Goal: Information Seeking & Learning: Find specific fact

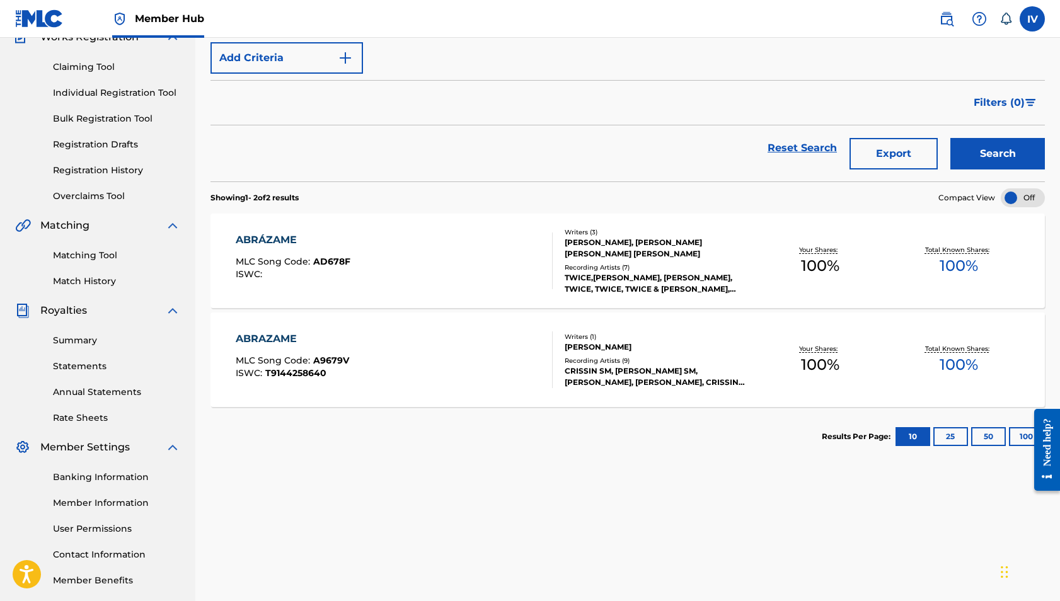
click at [615, 116] on div "Filters ( 0 )" at bounding box center [627, 102] width 834 height 45
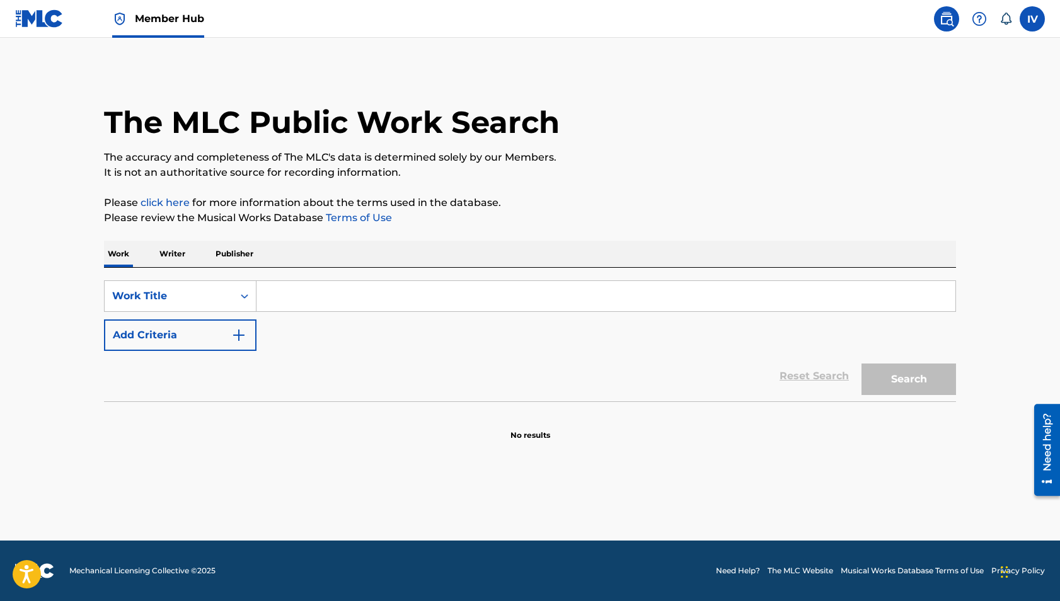
click at [292, 308] on input "Search Form" at bounding box center [605, 296] width 699 height 30
paste input "Aquí En Tu Presencia"
type input "Aquí En Tu Presencia"
click at [861, 364] on button "Search" at bounding box center [908, 380] width 95 height 32
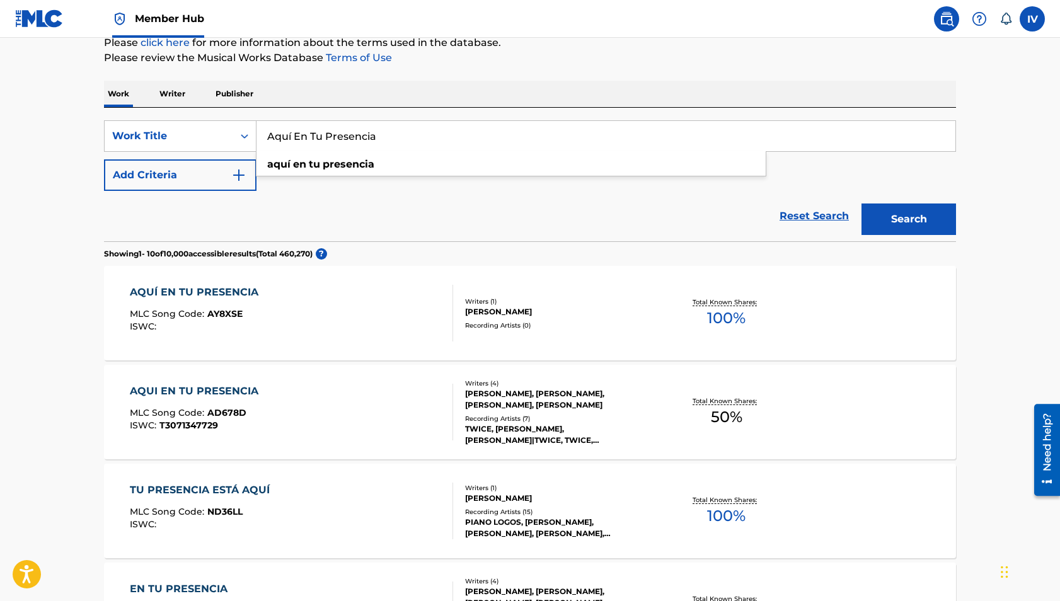
scroll to position [221, 0]
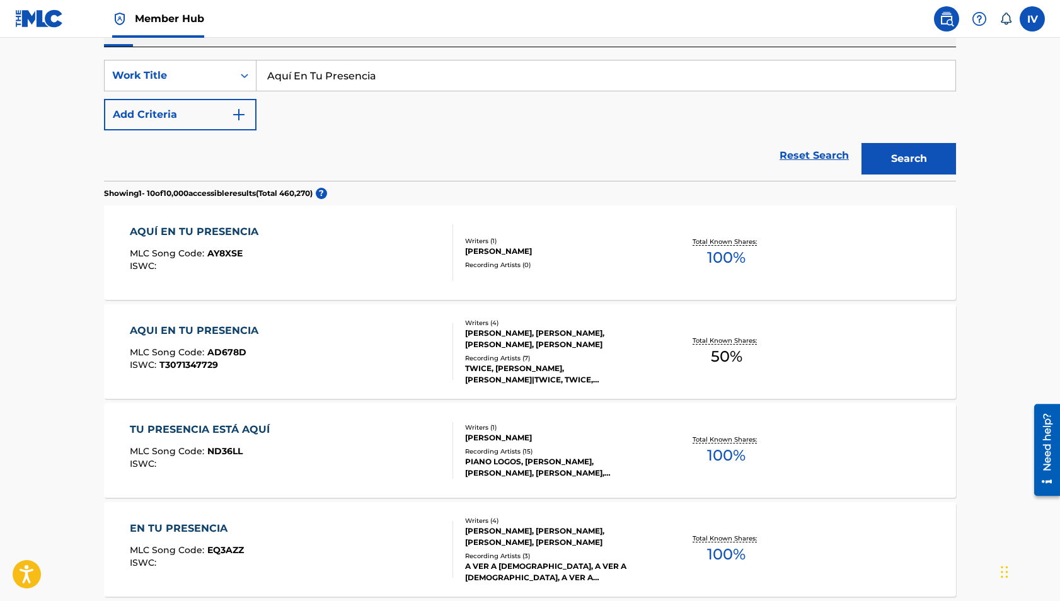
click at [351, 370] on div "AQUI EN TU PRESENCIA MLC Song Code : AD678D ISWC : T3071347729" at bounding box center [292, 351] width 324 height 57
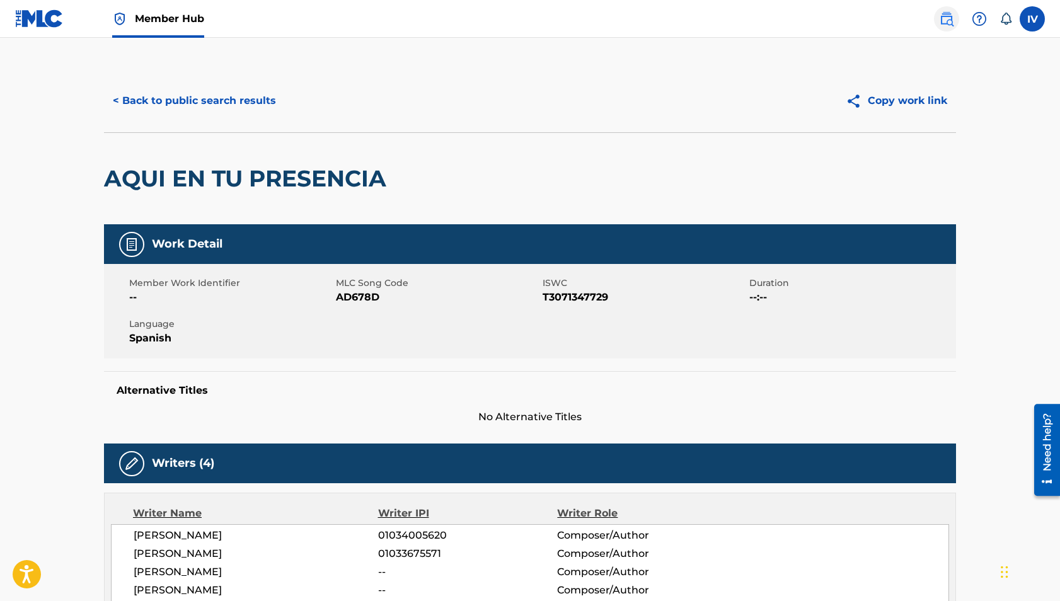
click at [948, 22] on img at bounding box center [946, 18] width 15 height 15
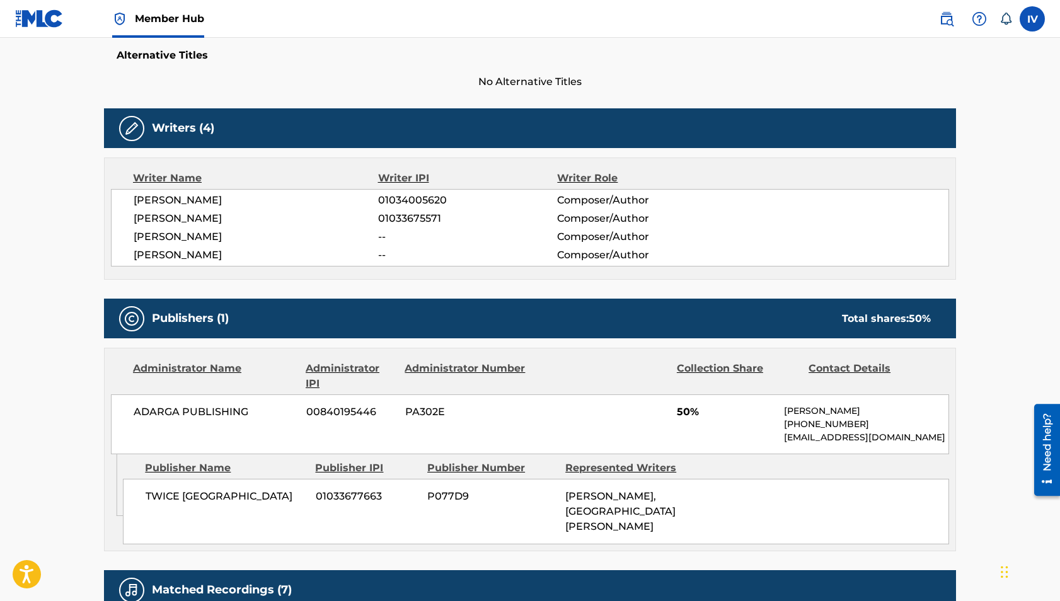
drag, startPoint x: 134, startPoint y: 236, endPoint x: 245, endPoint y: 234, distance: 110.9
click at [245, 234] on span "BENJAMIN LENNART CANTELON" at bounding box center [256, 236] width 244 height 15
click at [247, 234] on span "BENJAMIN LENNART CANTELON" at bounding box center [256, 236] width 244 height 15
drag, startPoint x: 246, startPoint y: 234, endPoint x: 307, endPoint y: 234, distance: 61.1
click at [307, 234] on span "BENJAMIN LENNART CANTELON" at bounding box center [256, 236] width 244 height 15
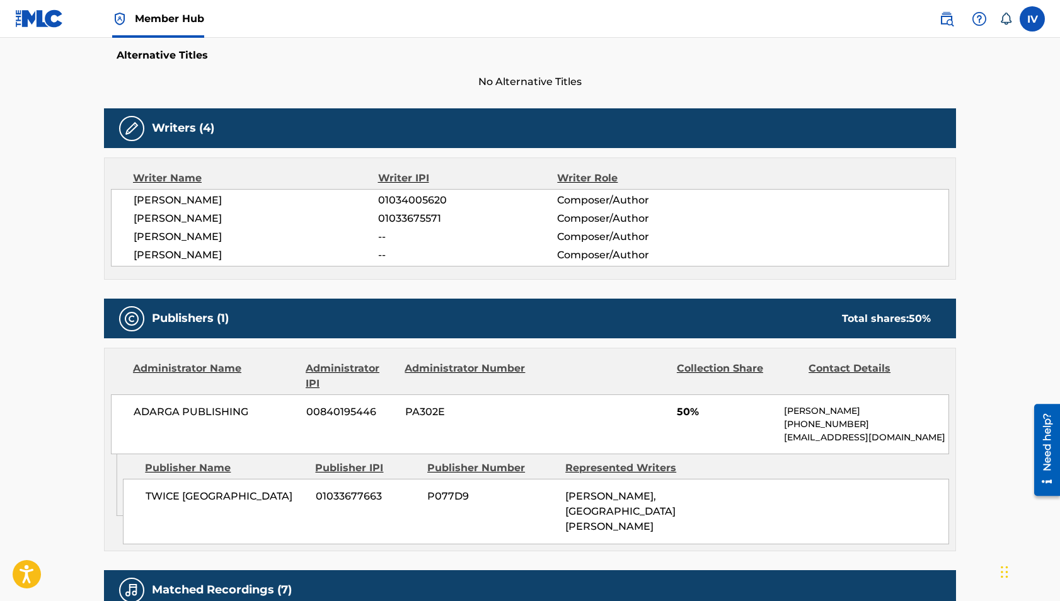
copy span "CANTELON"
click at [215, 231] on span "BENJAMIN LENNART CANTELON" at bounding box center [256, 236] width 244 height 15
copy div "BENJAMIN LENNART CANTELON"
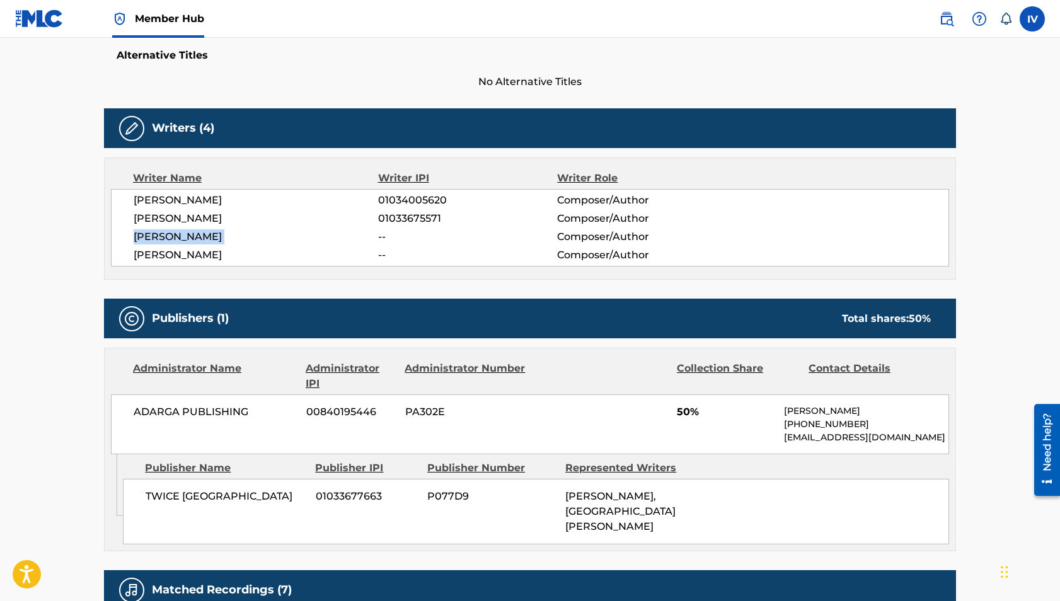
scroll to position [0, 0]
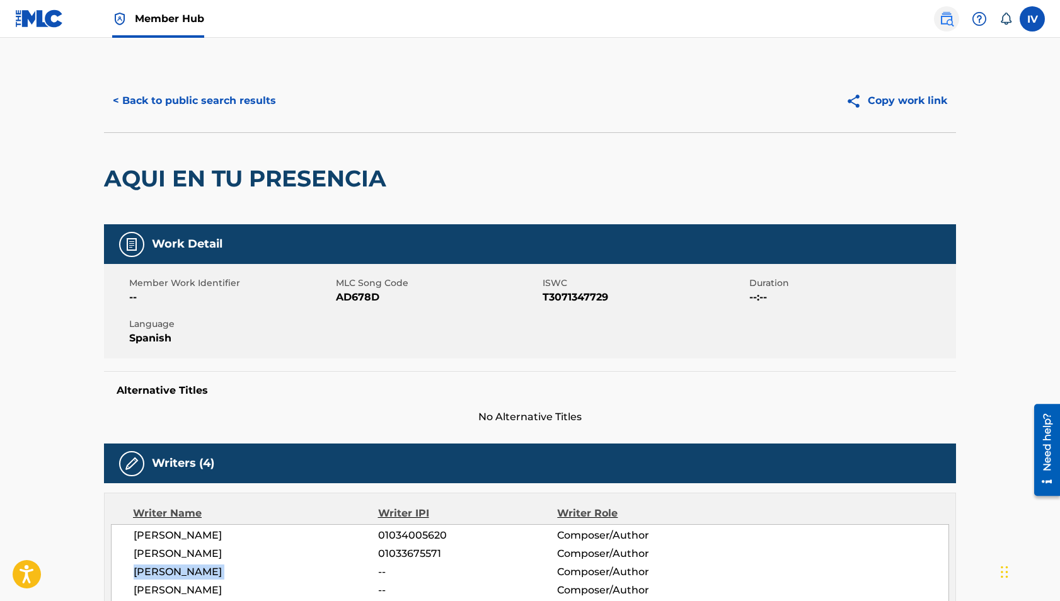
click at [946, 26] on img at bounding box center [946, 18] width 15 height 15
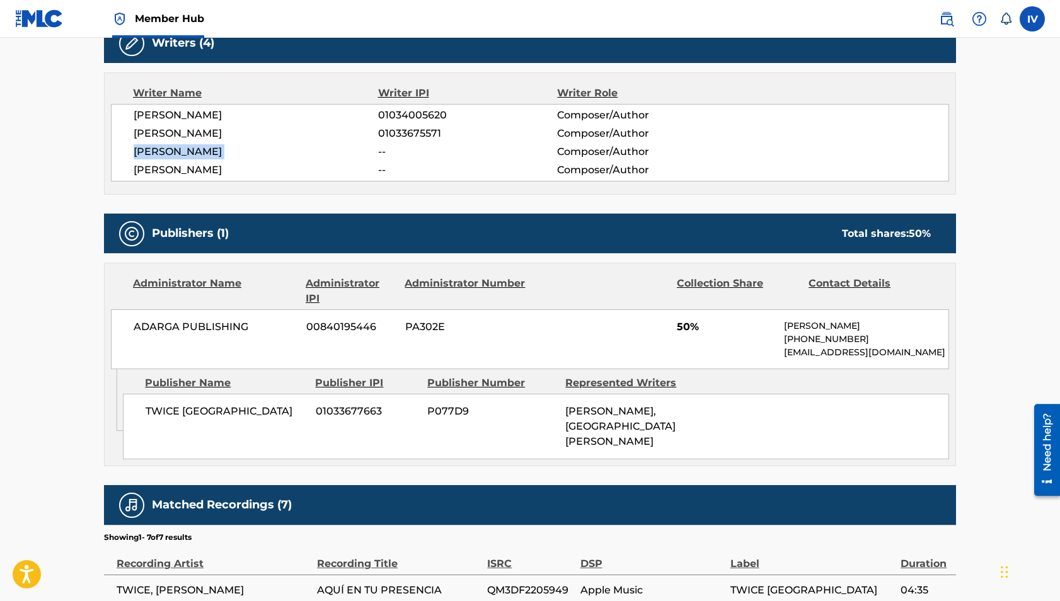
scroll to position [390, 0]
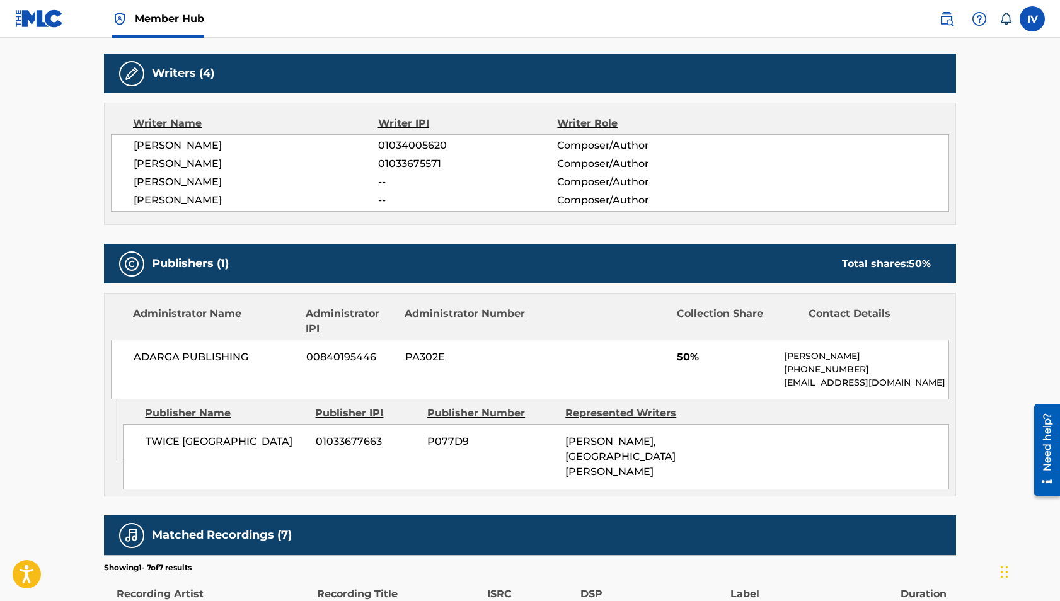
click at [215, 202] on span "NICHOLAS EDWARD HERBERT" at bounding box center [256, 200] width 244 height 15
copy div "NICHOLAS EDWARD HERBERT"
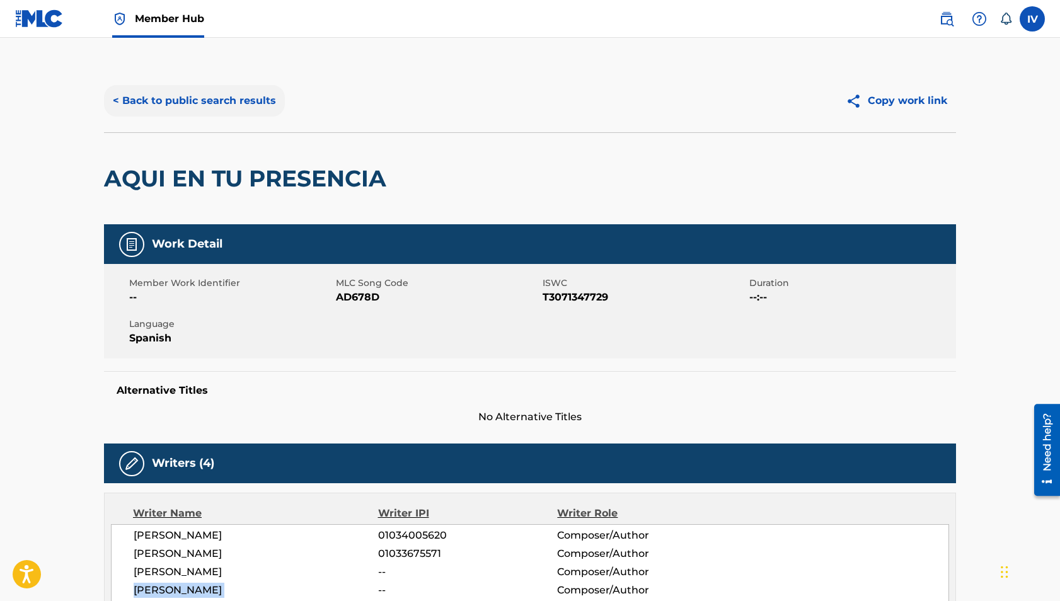
click at [238, 101] on button "< Back to public search results" at bounding box center [194, 101] width 181 height 32
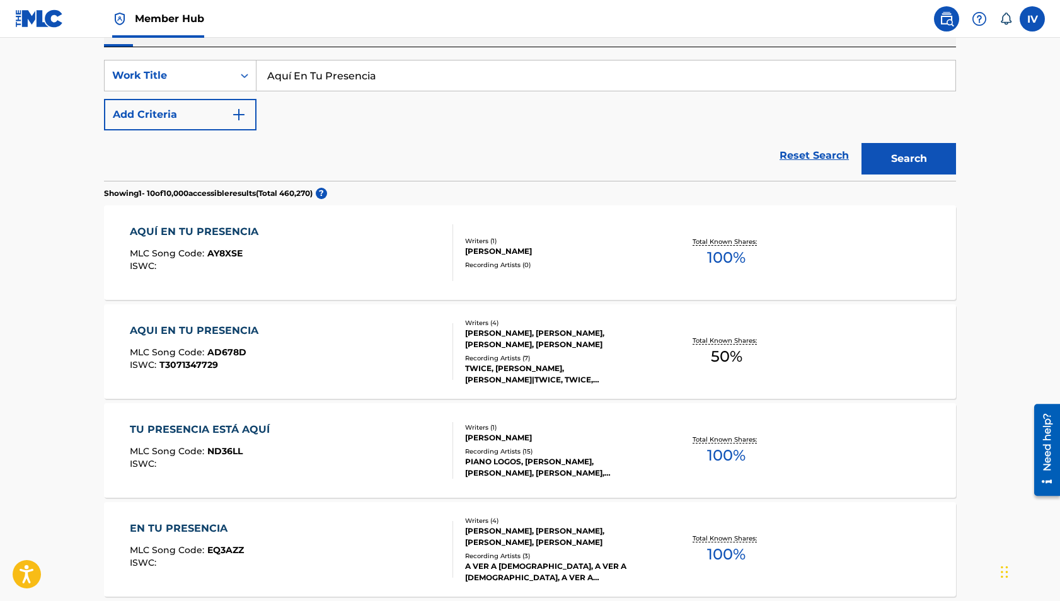
click at [385, 69] on input "Aquí En Tu Presencia" at bounding box center [605, 75] width 699 height 30
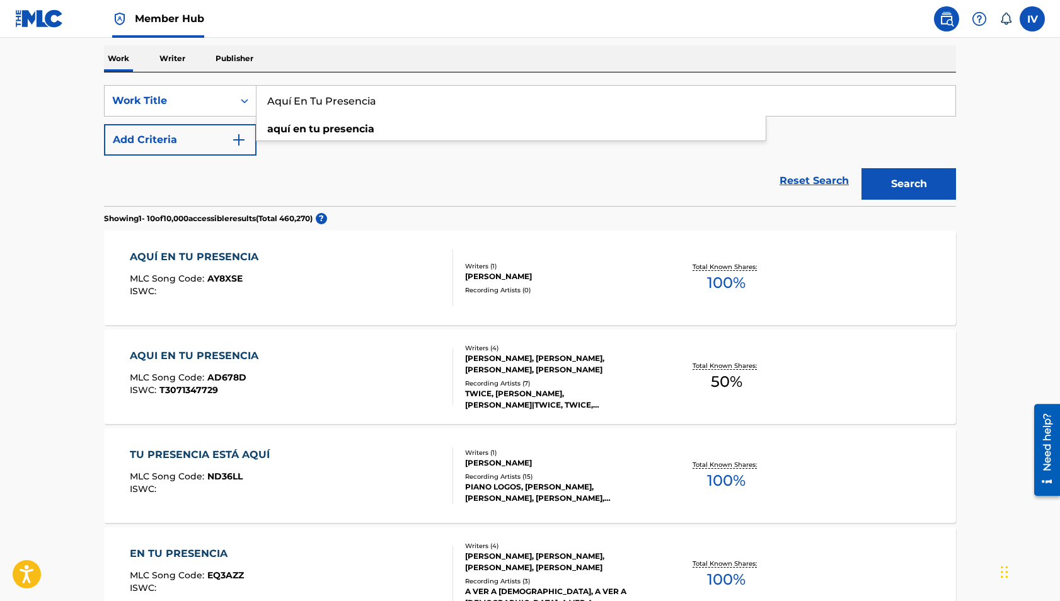
paste input "Simplemente"
type input "Simplemente"
click at [861, 168] on button "Search" at bounding box center [908, 184] width 95 height 32
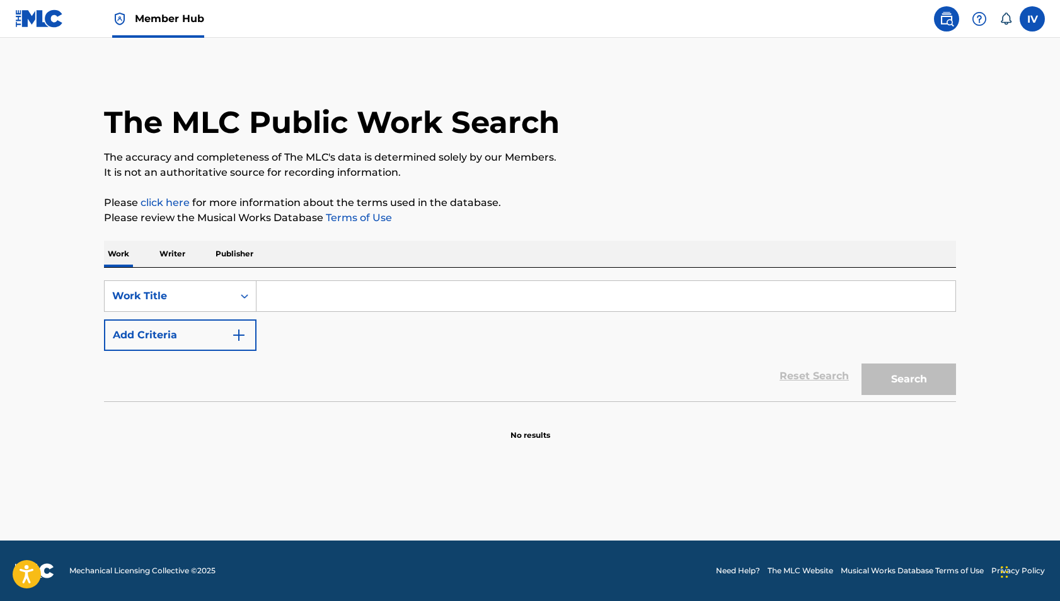
click at [324, 318] on div "SearchWithCriteria8d9915ef-ccdd-487f-bb2e-a4f644afd194 Work Title Add Criteria" at bounding box center [530, 315] width 852 height 71
click at [307, 287] on input "Search Form" at bounding box center [605, 296] width 699 height 30
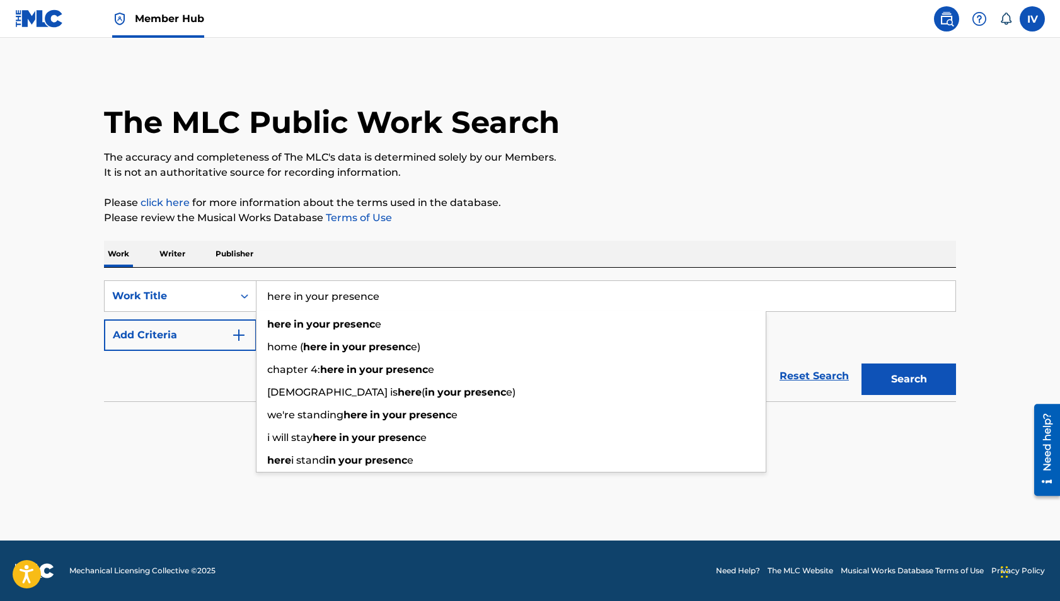
type input "here in your presence"
click at [861, 364] on button "Search" at bounding box center [908, 380] width 95 height 32
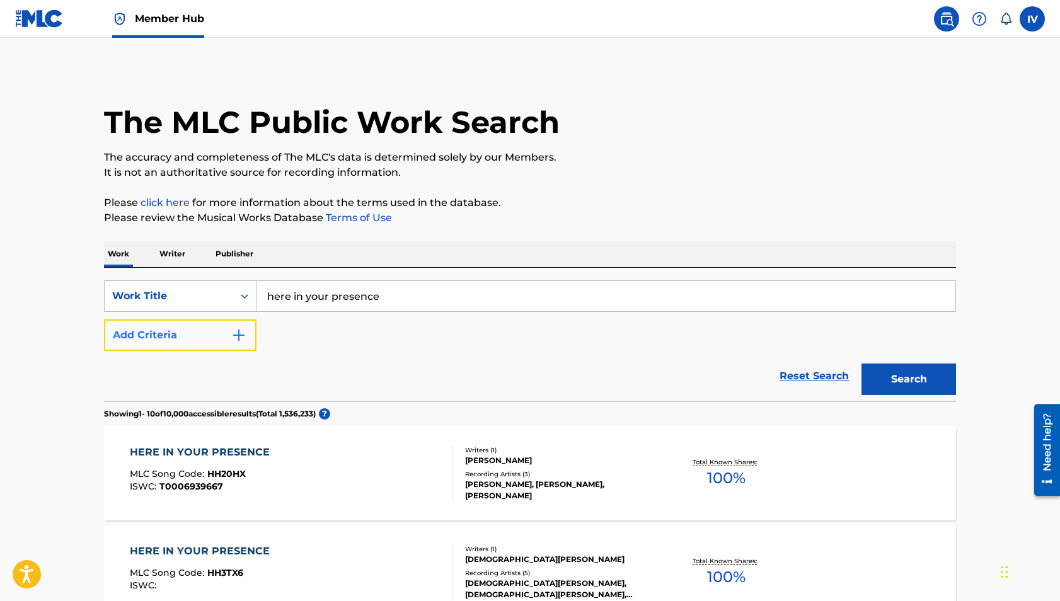
click at [170, 340] on button "Add Criteria" at bounding box center [180, 335] width 152 height 32
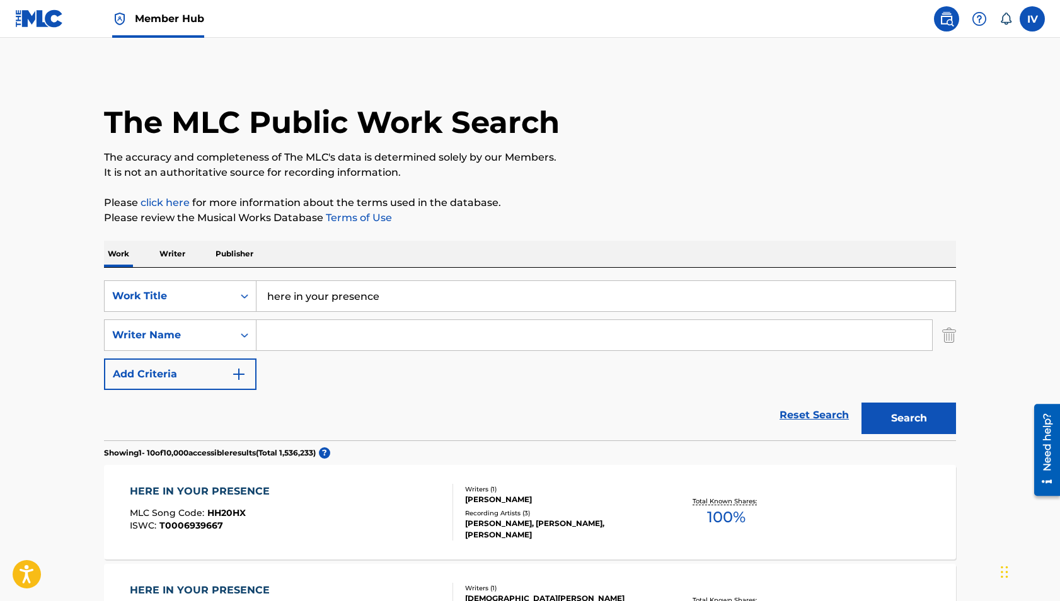
click at [299, 340] on input "Search Form" at bounding box center [593, 335] width 675 height 30
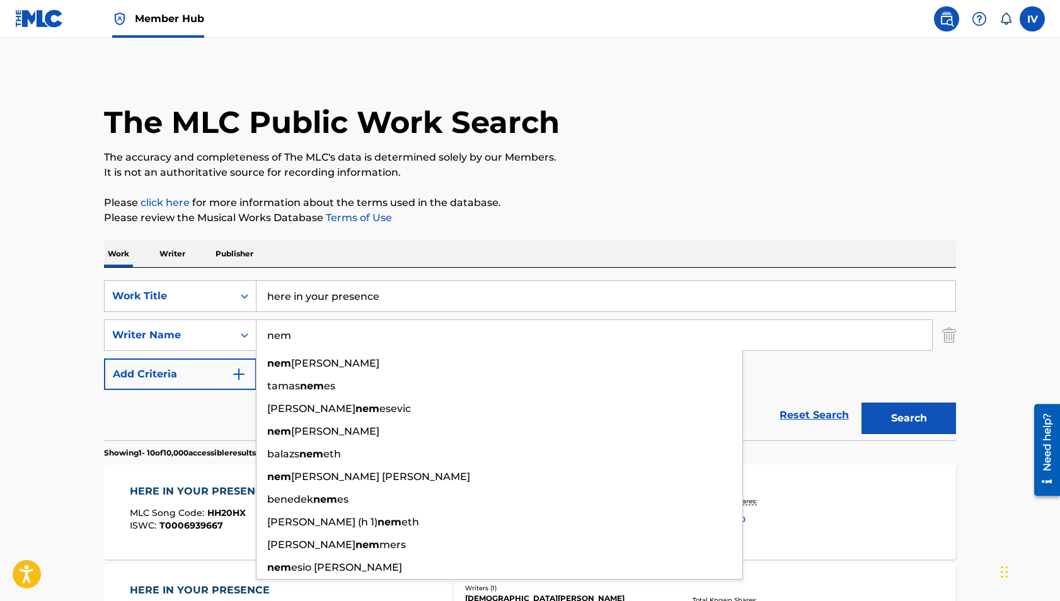
paste input "CANTELON"
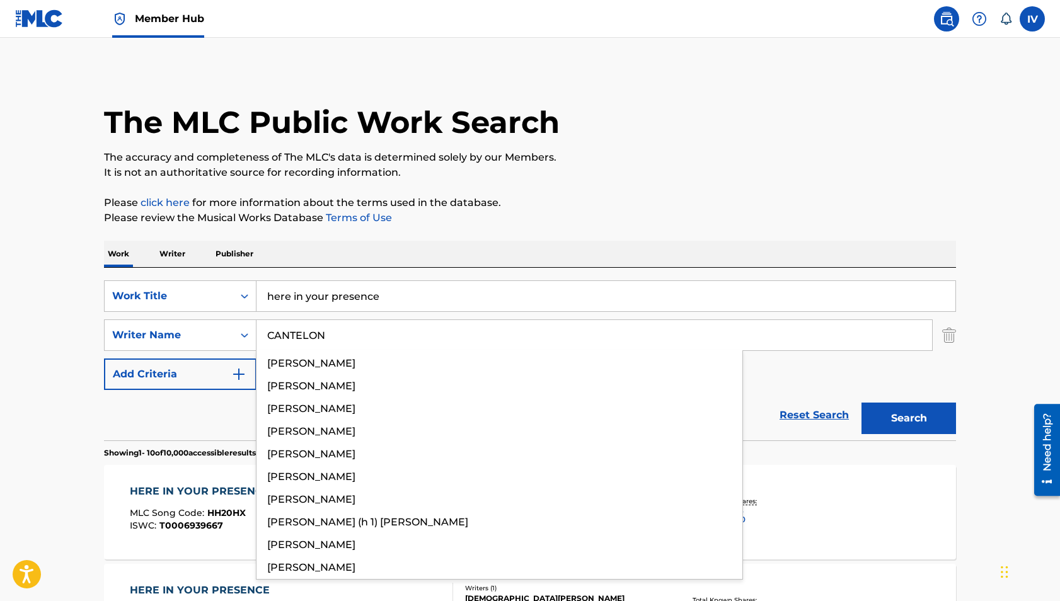
type input "CANTELON"
click at [861, 403] on button "Search" at bounding box center [908, 419] width 95 height 32
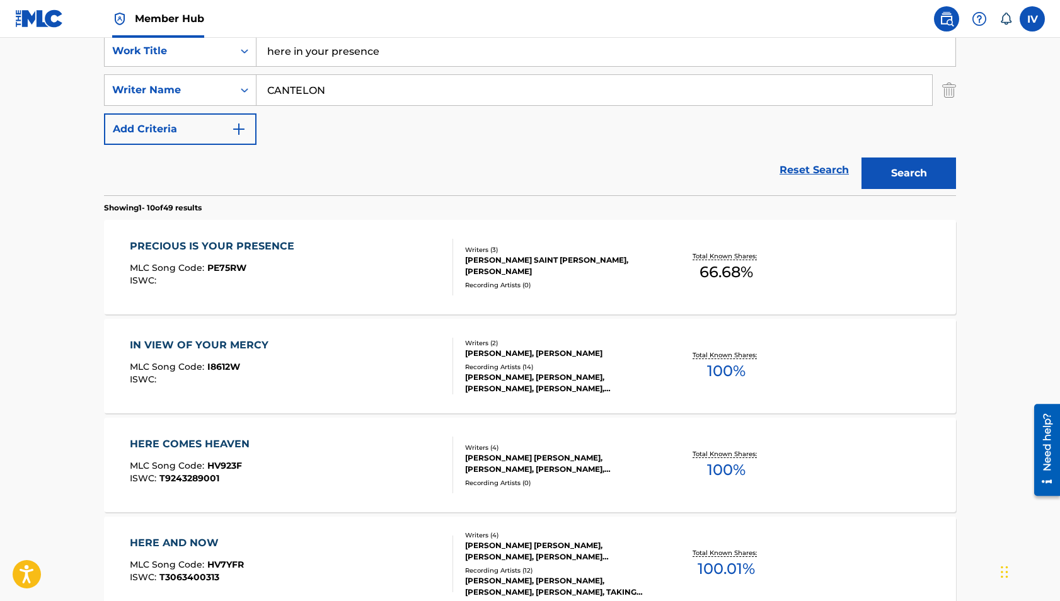
scroll to position [270, 0]
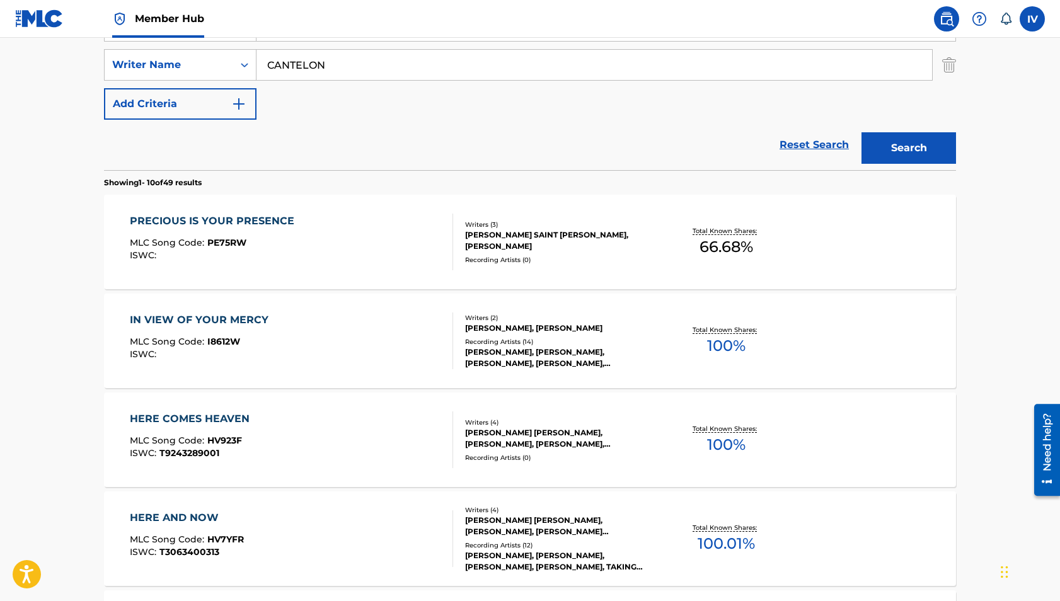
click at [359, 249] on div "PRECIOUS IS YOUR PRESENCE MLC Song Code : PE75RW ISWC :" at bounding box center [292, 242] width 324 height 57
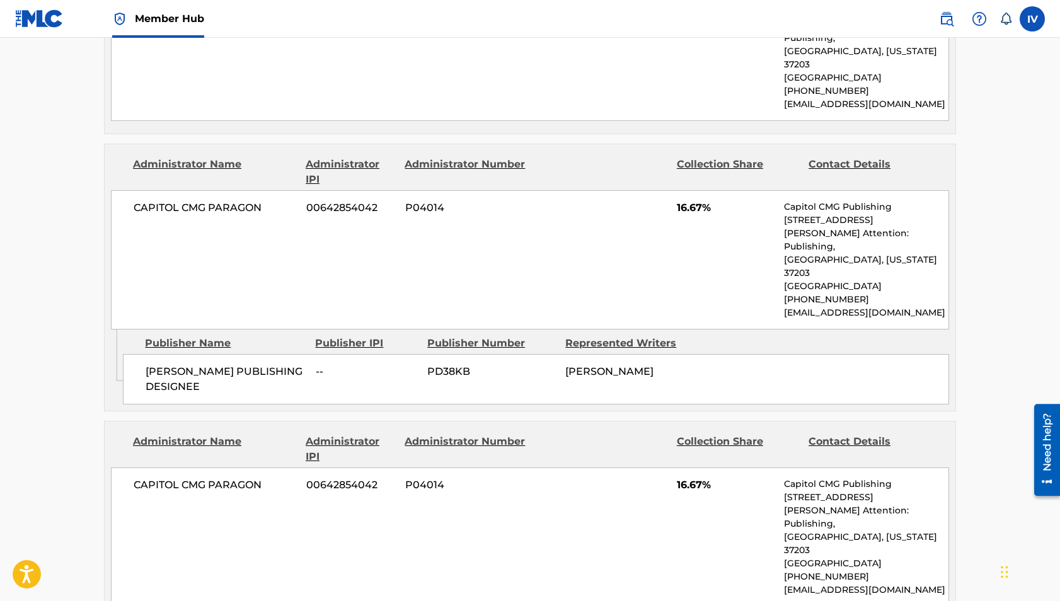
scroll to position [738, 0]
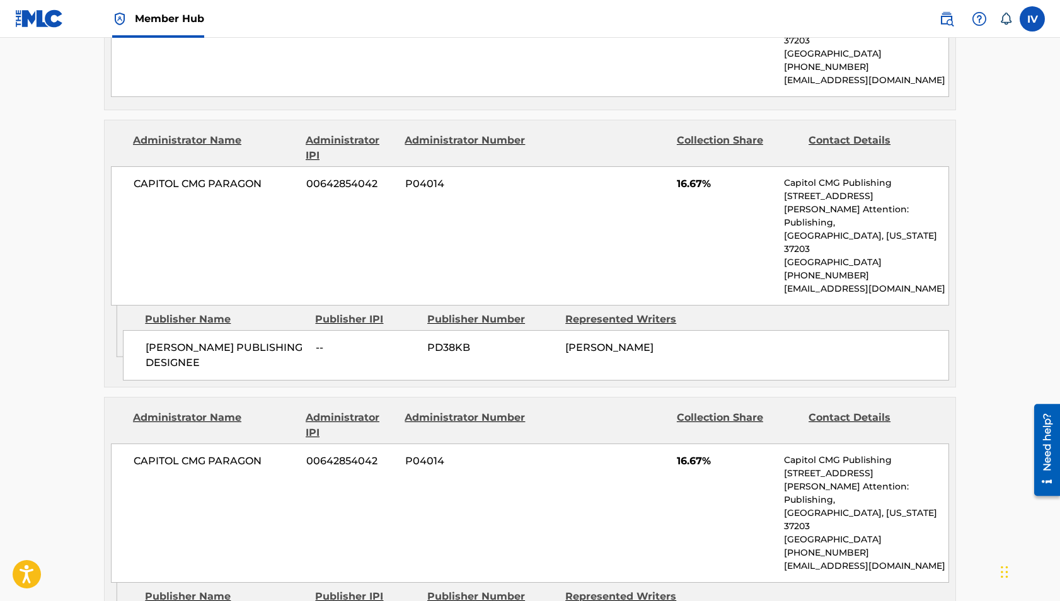
click at [253, 340] on span "BEN CANTELON PUBLISHING DESIGNEE" at bounding box center [226, 355] width 161 height 30
click at [570, 342] on span "[PERSON_NAME]" at bounding box center [609, 348] width 88 height 12
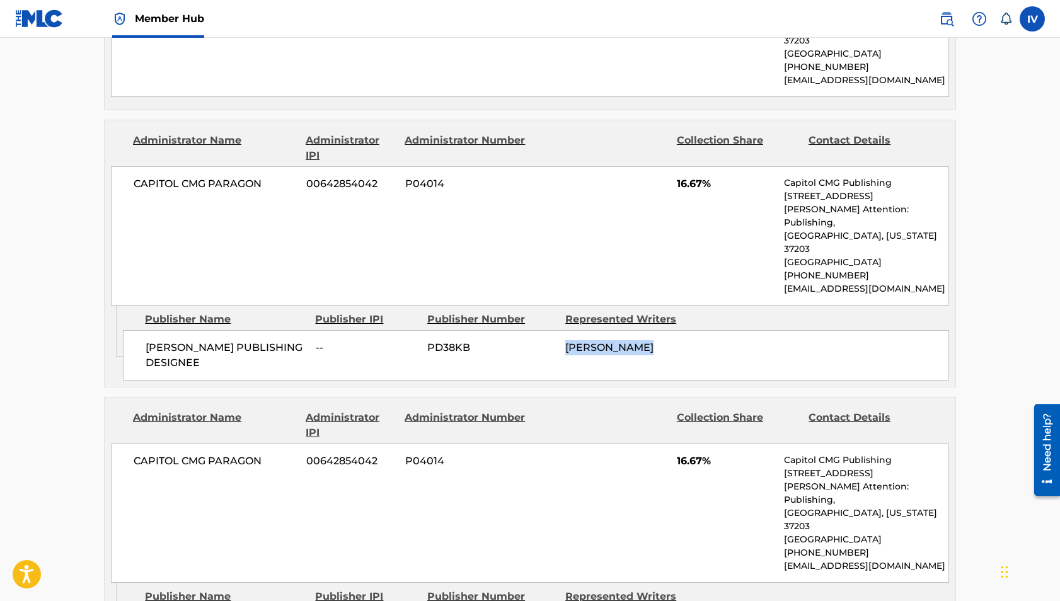
click at [570, 342] on span "[PERSON_NAME]" at bounding box center [609, 348] width 88 height 12
copy div "[PERSON_NAME]"
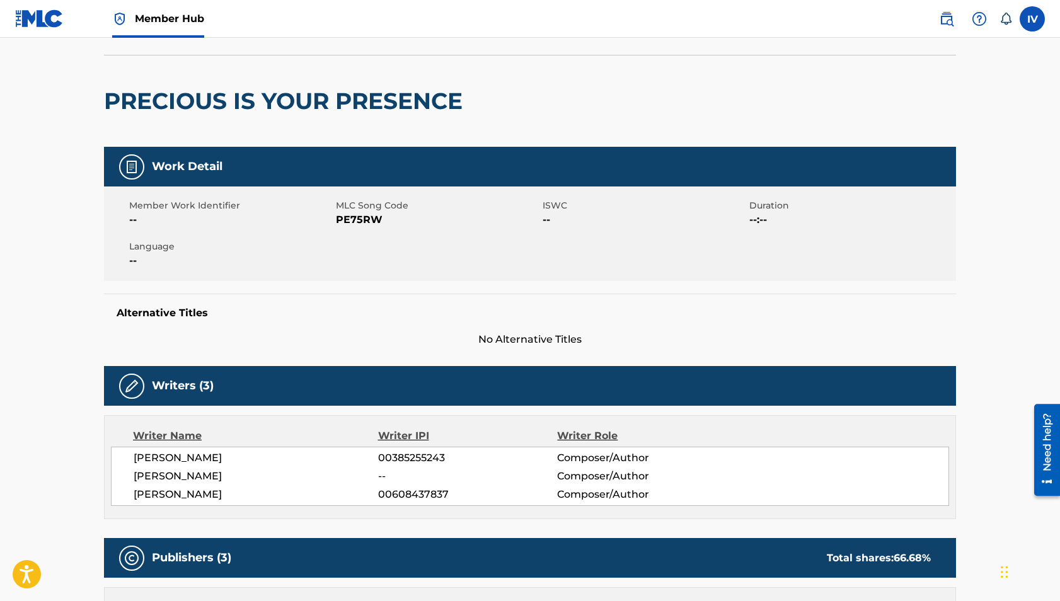
scroll to position [0, 0]
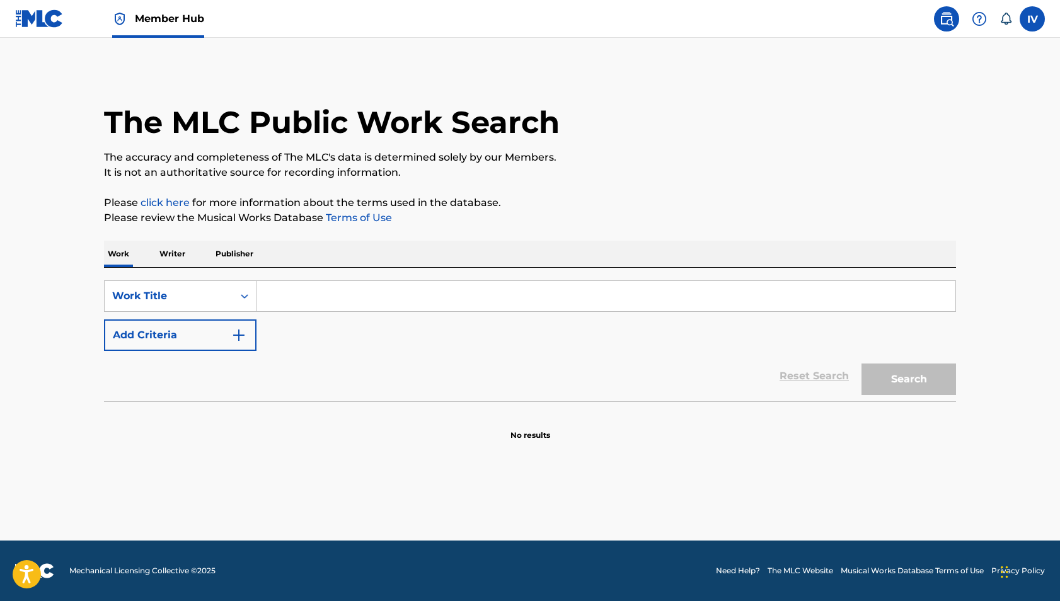
click at [238, 256] on p "Publisher" at bounding box center [234, 254] width 45 height 26
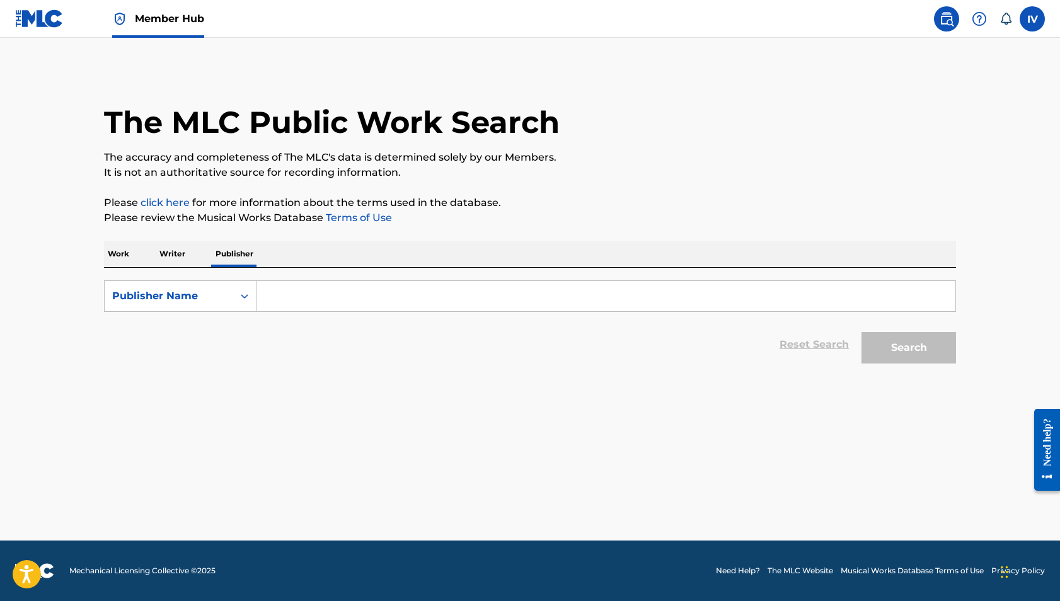
click at [344, 287] on input "Search Form" at bounding box center [605, 296] width 699 height 30
paste input "BENJAMIN LENNART CANTELON"
type input "BENJAMIN LENNART CANTELON"
click at [181, 248] on p "Writer" at bounding box center [172, 254] width 33 height 26
click at [356, 302] on input "Search Form" at bounding box center [605, 296] width 699 height 30
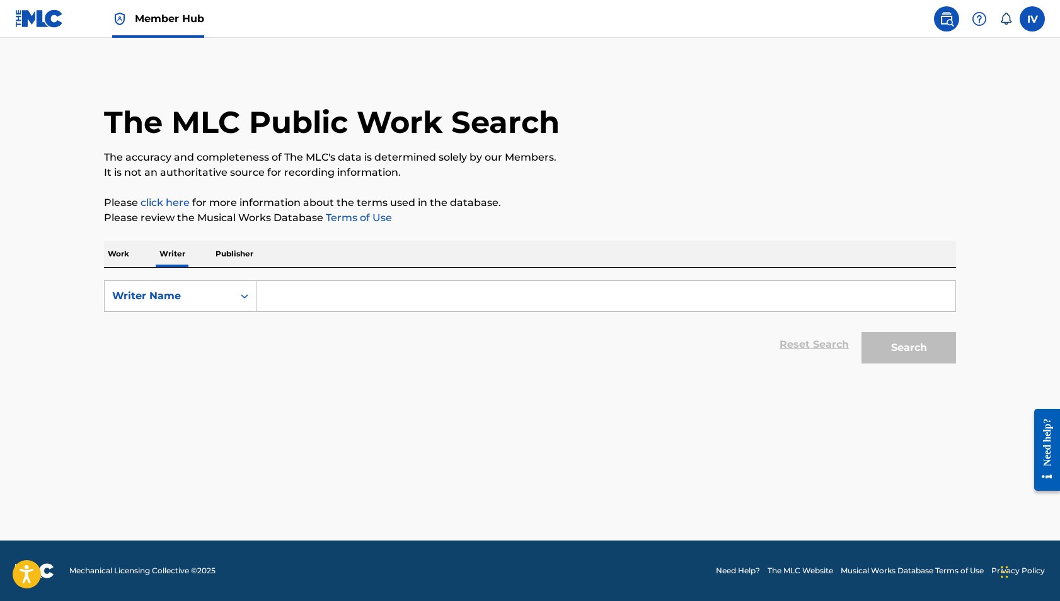
paste input "BENJAMIN LENNART CANTELON"
type input "BENJAMIN LENNART CANTELON"
click at [861, 332] on button "Search" at bounding box center [908, 348] width 95 height 32
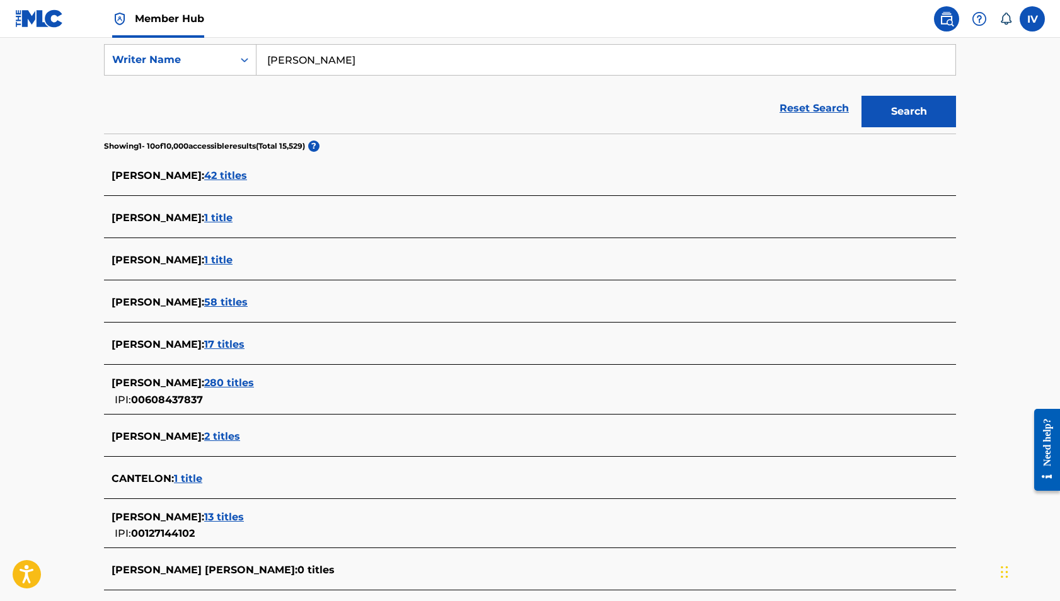
scroll to position [241, 0]
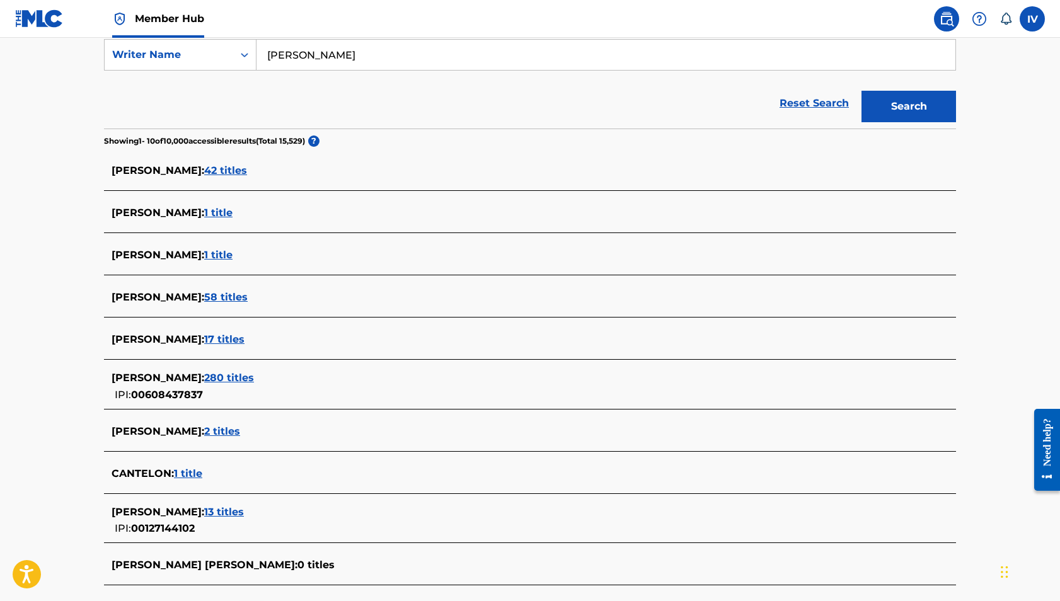
click at [238, 377] on span "280 titles" at bounding box center [229, 378] width 50 height 12
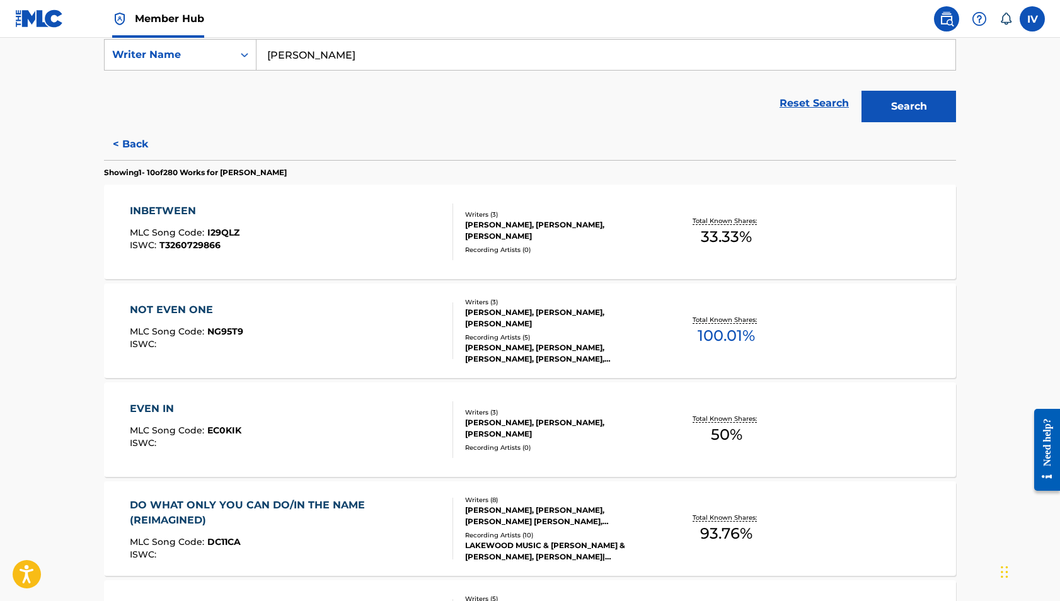
click at [295, 209] on div "INBETWEEN MLC Song Code : I29QLZ ISWC : T3260729866" at bounding box center [292, 232] width 324 height 57
click at [292, 294] on div "NOT EVEN ONE MLC Song Code : NG95T9 ISWC : Writers ( 3 ) BEN CANTELON, BEAU MAD…" at bounding box center [530, 331] width 852 height 95
click at [328, 405] on div "EVEN IN MLC Song Code : EC0KIK ISWC :" at bounding box center [292, 429] width 324 height 57
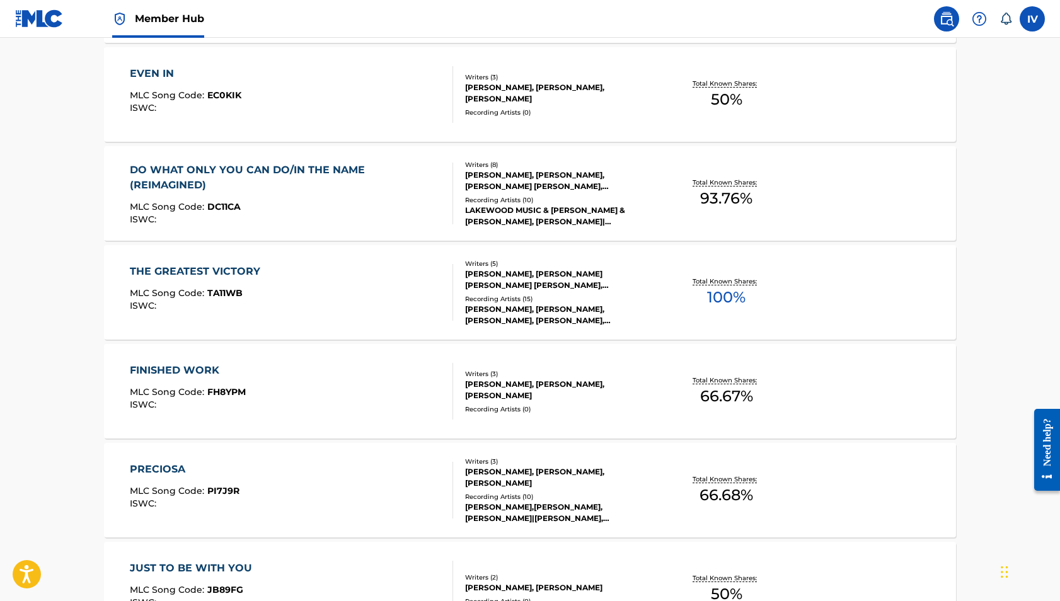
scroll to position [622, 0]
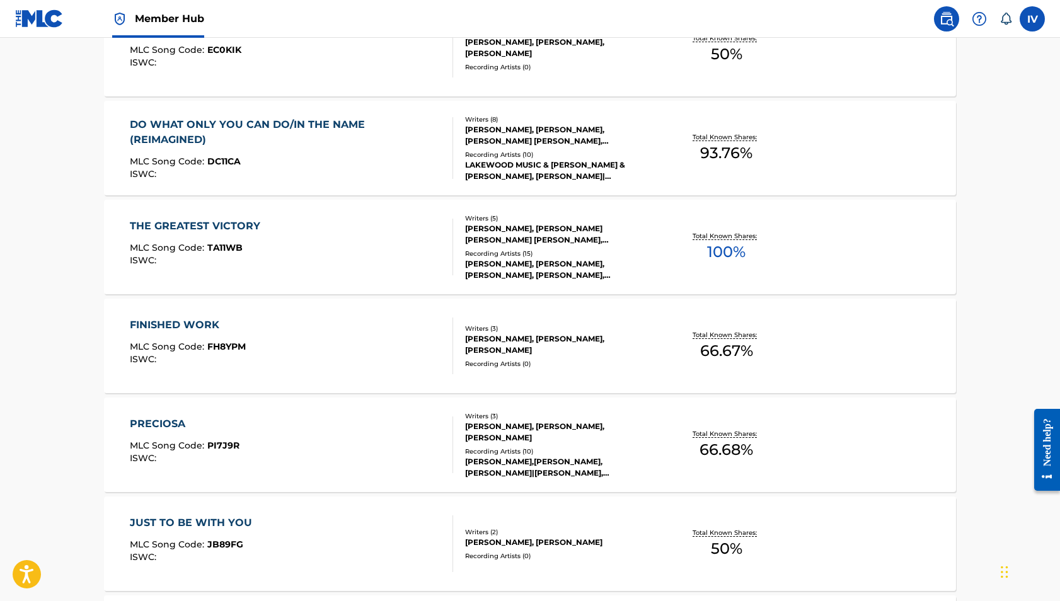
click at [301, 240] on div "THE GREATEST VICTORY MLC Song Code : TA11WB ISWC :" at bounding box center [292, 247] width 324 height 57
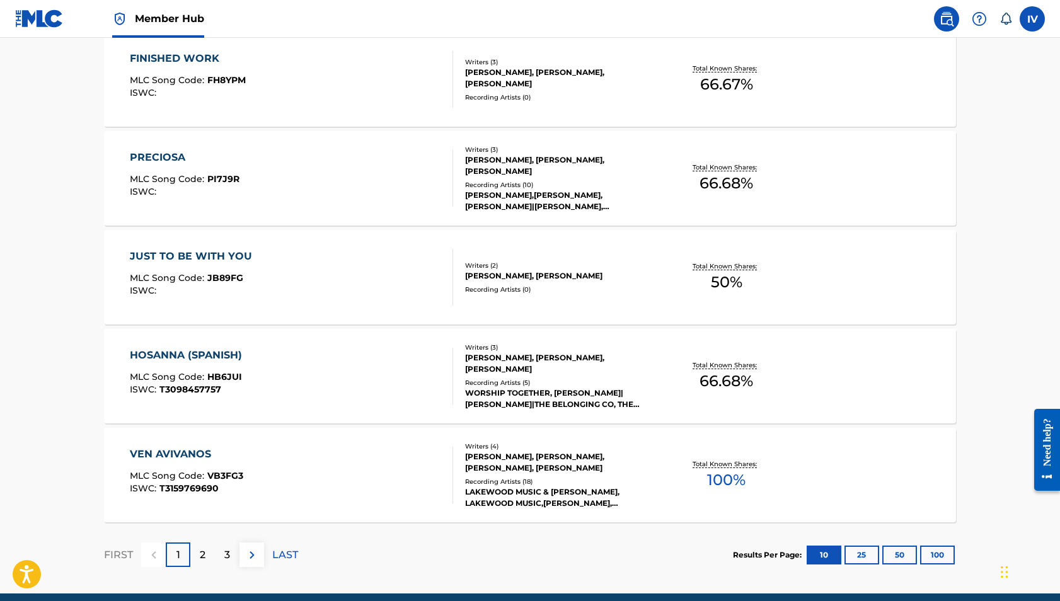
scroll to position [941, 0]
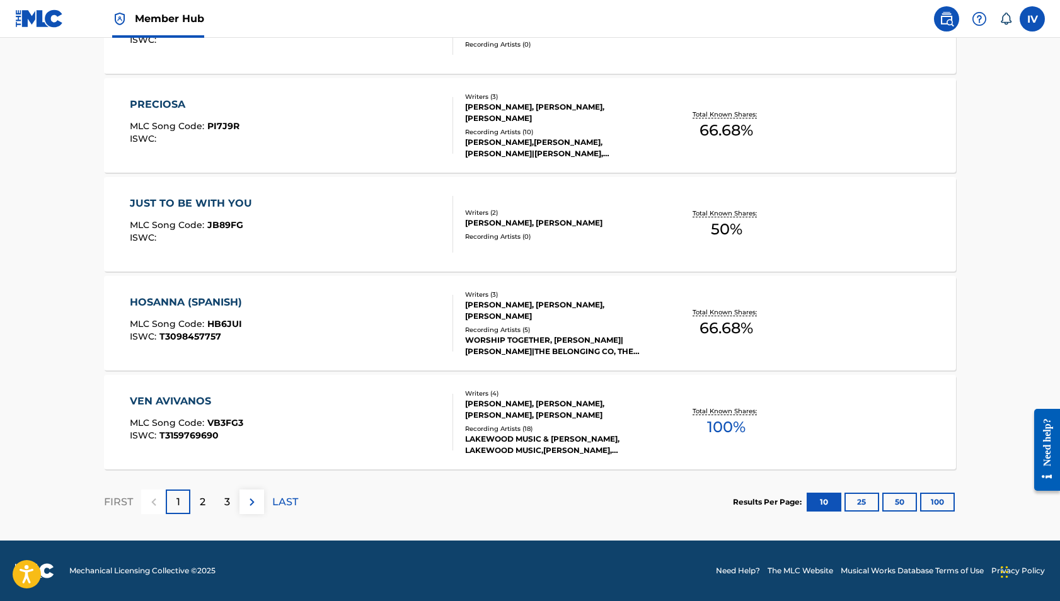
click at [309, 320] on div "HOSANNA (SPANISH) MLC Song Code : HB6JUI ISWC : T3098457757" at bounding box center [292, 323] width 324 height 57
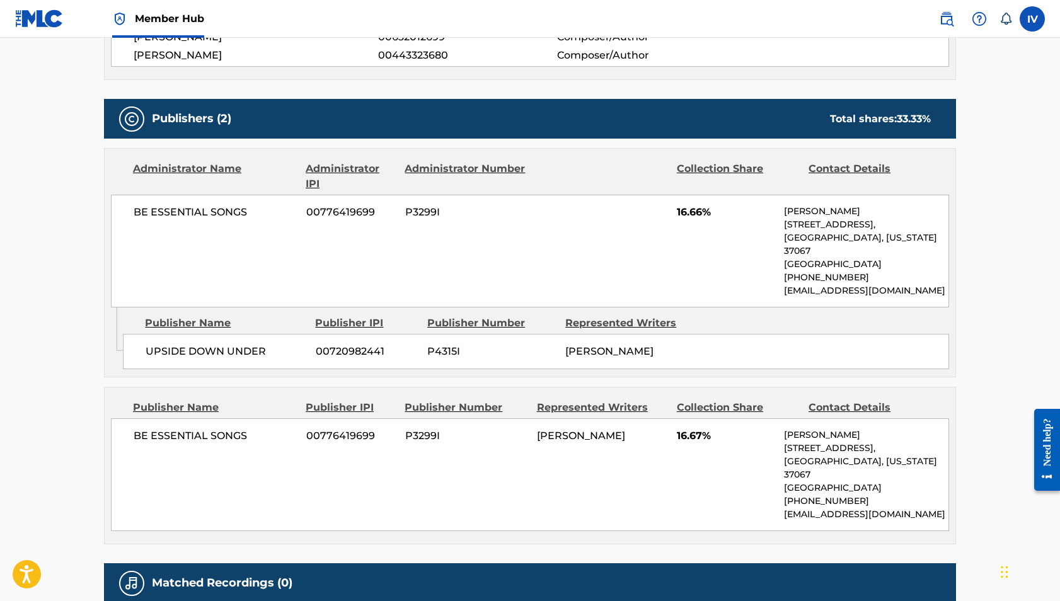
scroll to position [491, 0]
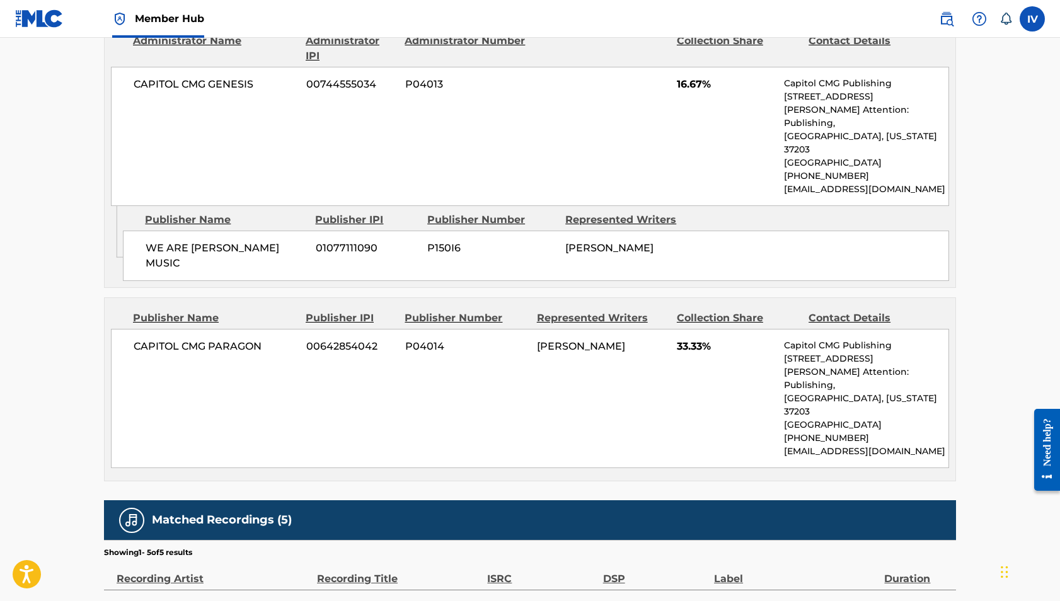
scroll to position [1459, 0]
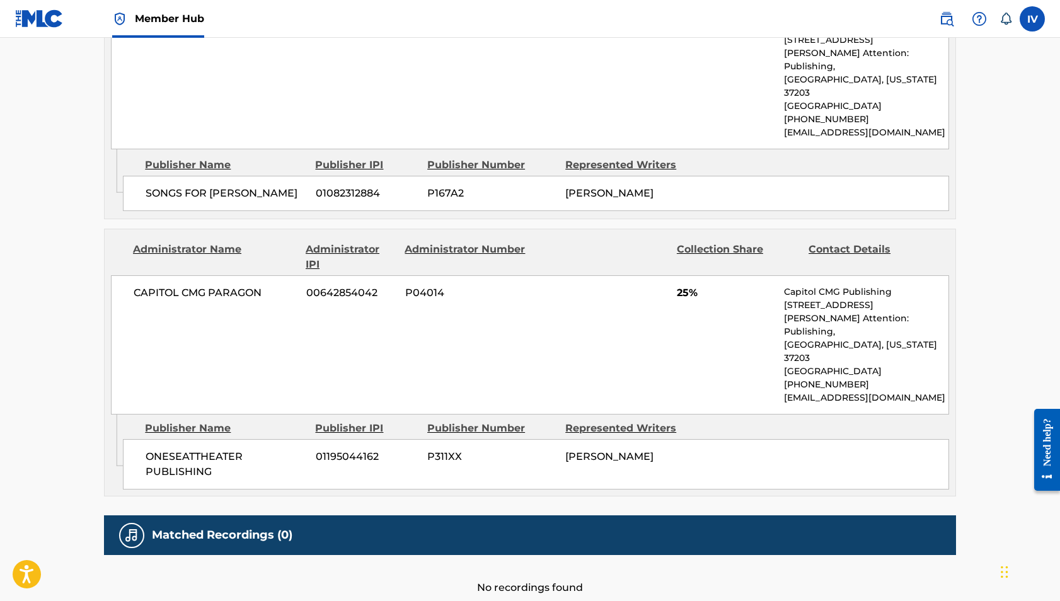
scroll to position [746, 0]
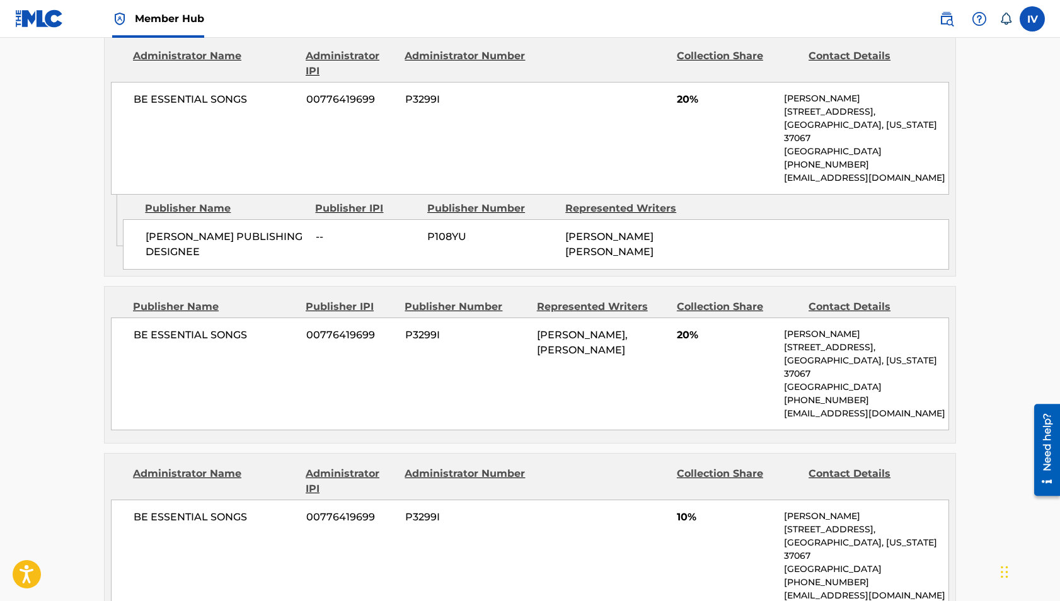
scroll to position [635, 0]
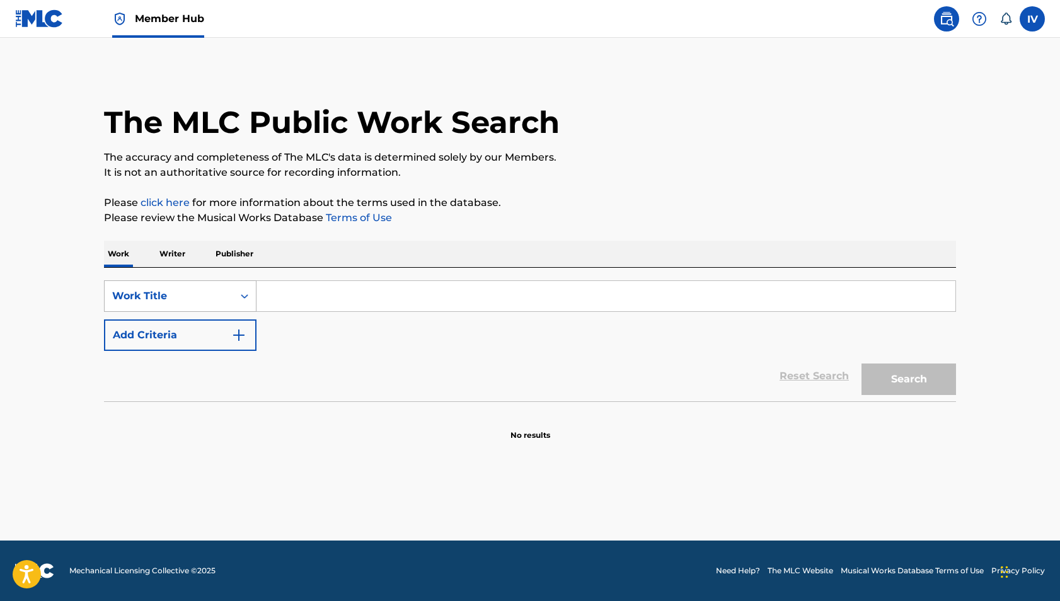
click at [217, 292] on div "Work Title" at bounding box center [168, 296] width 113 height 15
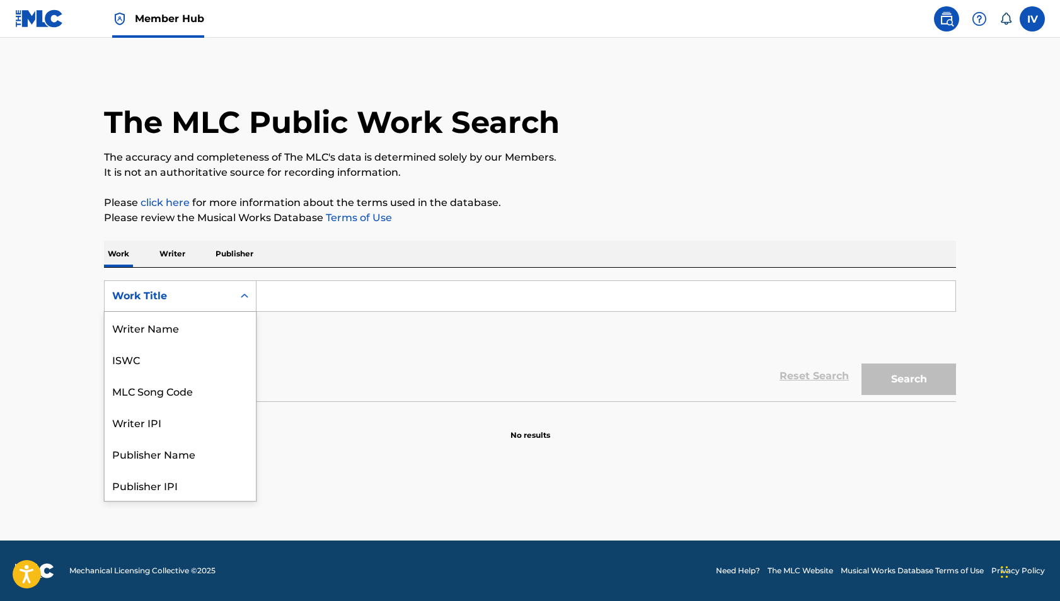
scroll to position [63, 0]
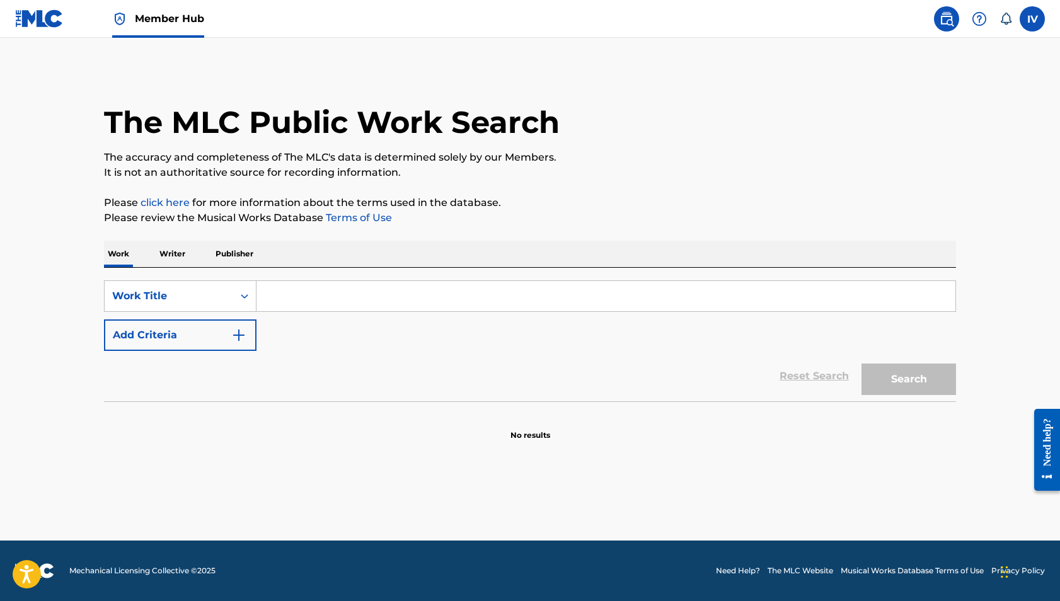
click at [297, 296] on input "Search Form" at bounding box center [605, 296] width 699 height 30
paste input "HERBERT NICHOLAS EDWARD"
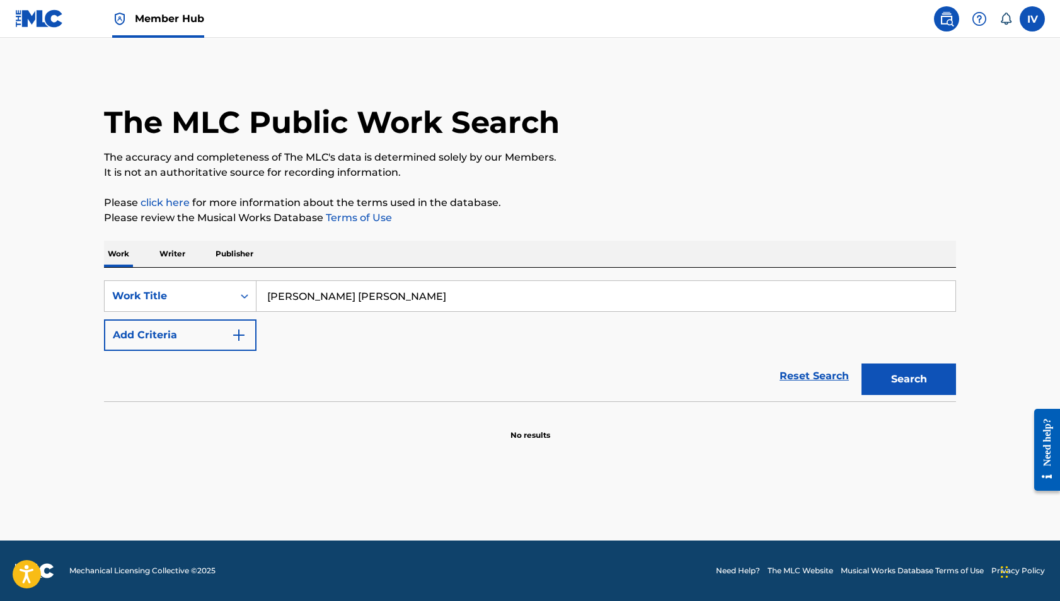
type input "HERBERT NICHOLAS EDWARD"
click at [861, 364] on button "Search" at bounding box center [908, 380] width 95 height 32
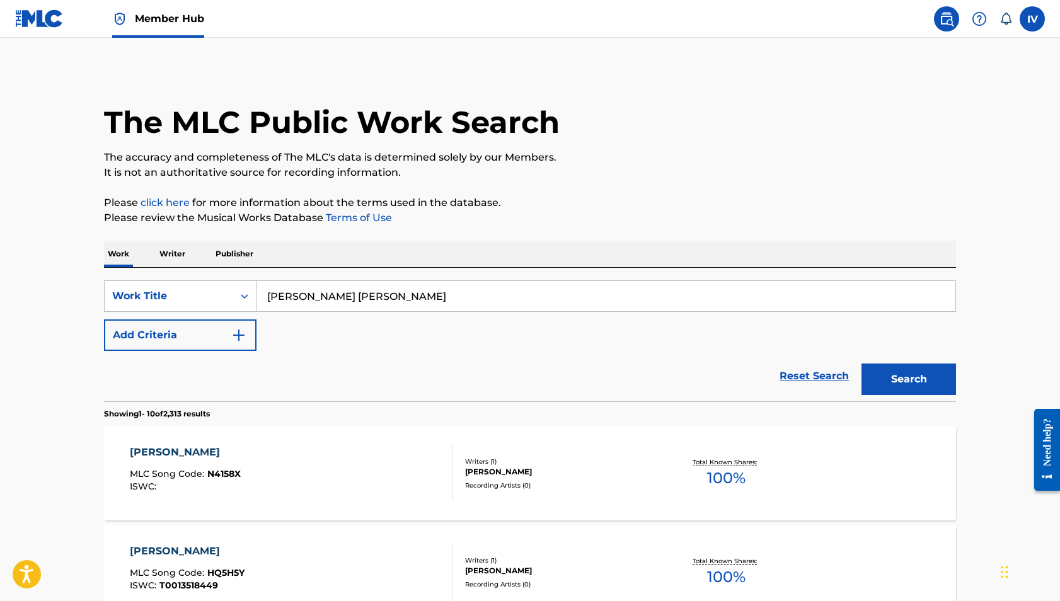
click at [171, 253] on p "Writer" at bounding box center [172, 254] width 33 height 26
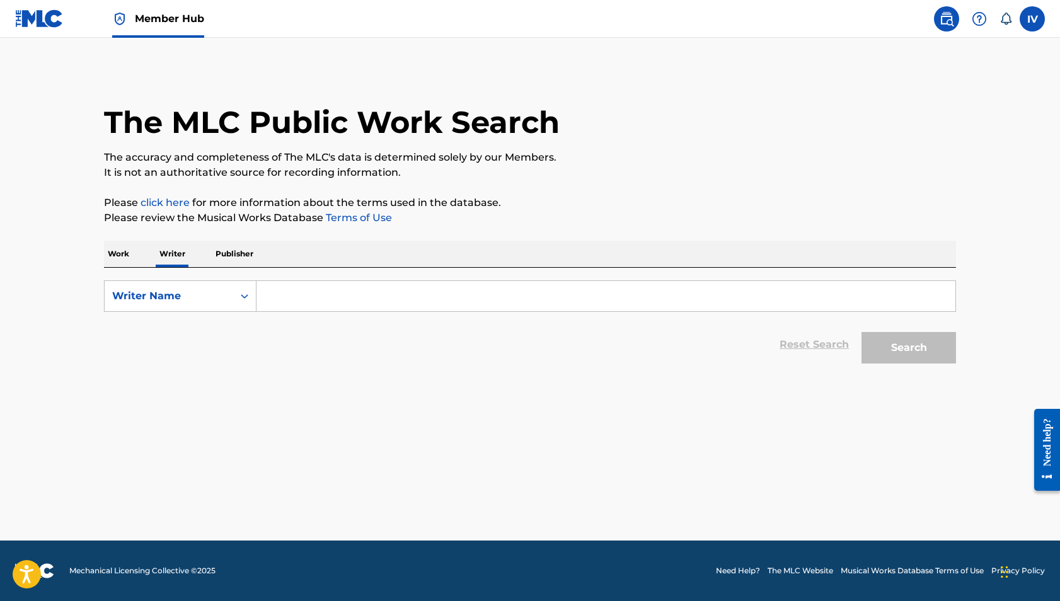
click at [303, 298] on input "Search Form" at bounding box center [605, 296] width 699 height 30
paste input "HERBERT NICHOLAS EDWARD"
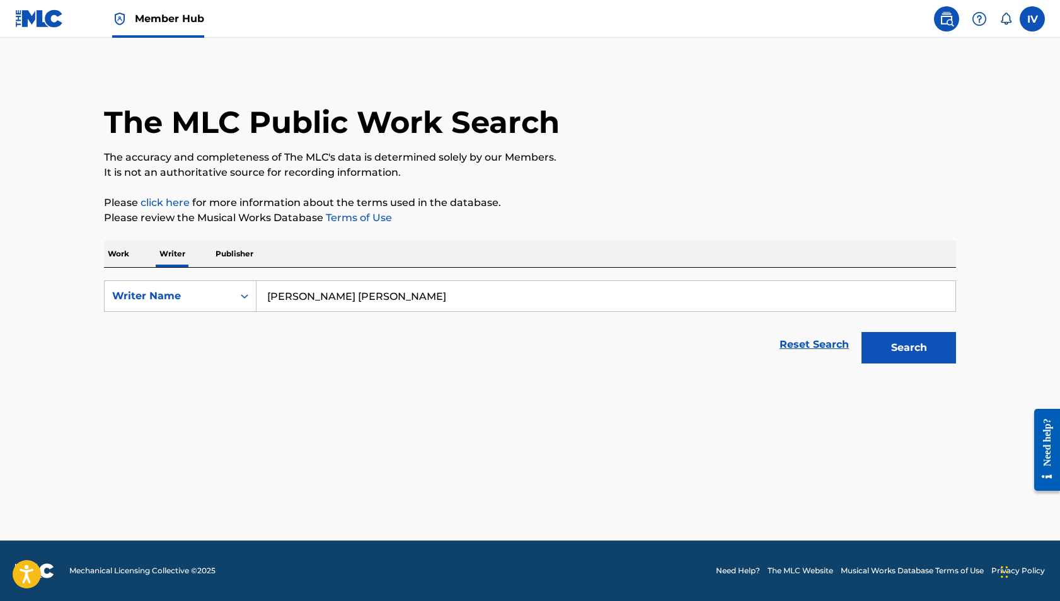
click at [861, 332] on button "Search" at bounding box center [908, 348] width 95 height 32
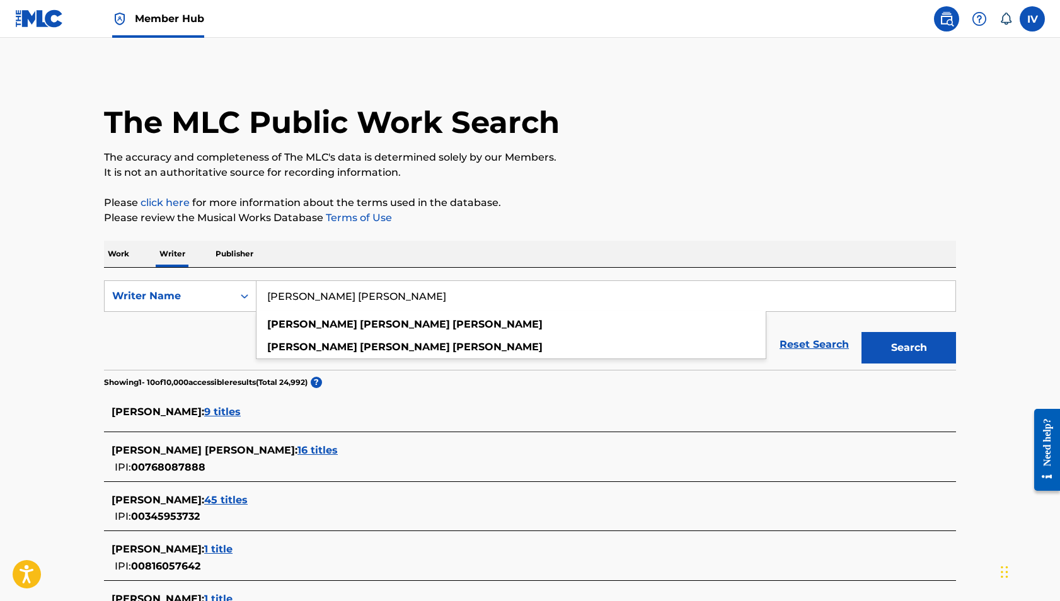
click at [76, 396] on main "The MLC Public Work Search The accuracy and completeness of The MLC's data is d…" at bounding box center [530, 475] width 1060 height 875
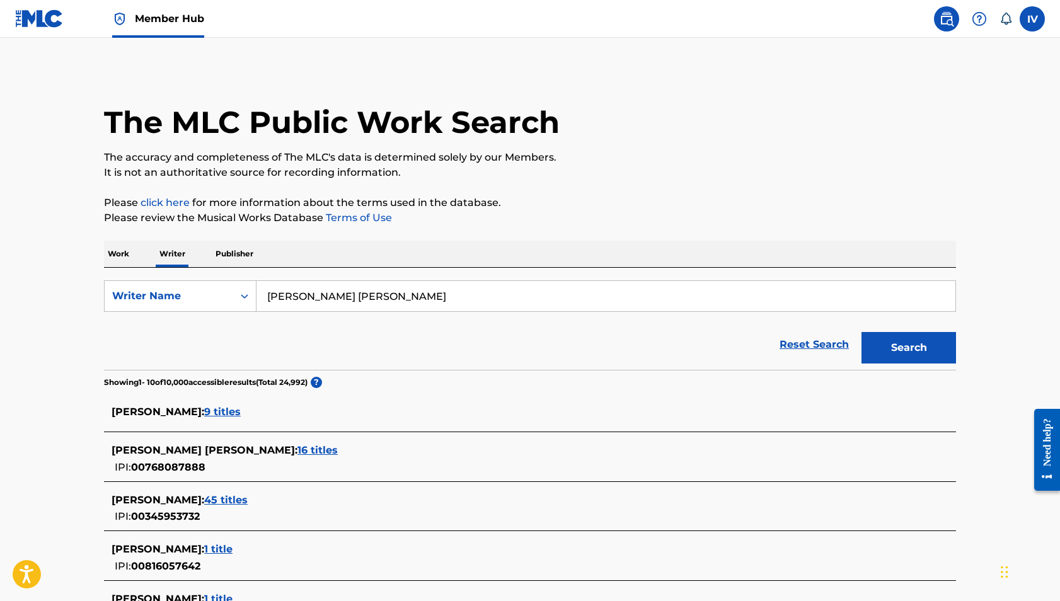
click at [353, 286] on input "HERBERT NICHOLAS EDWARD" at bounding box center [605, 296] width 699 height 30
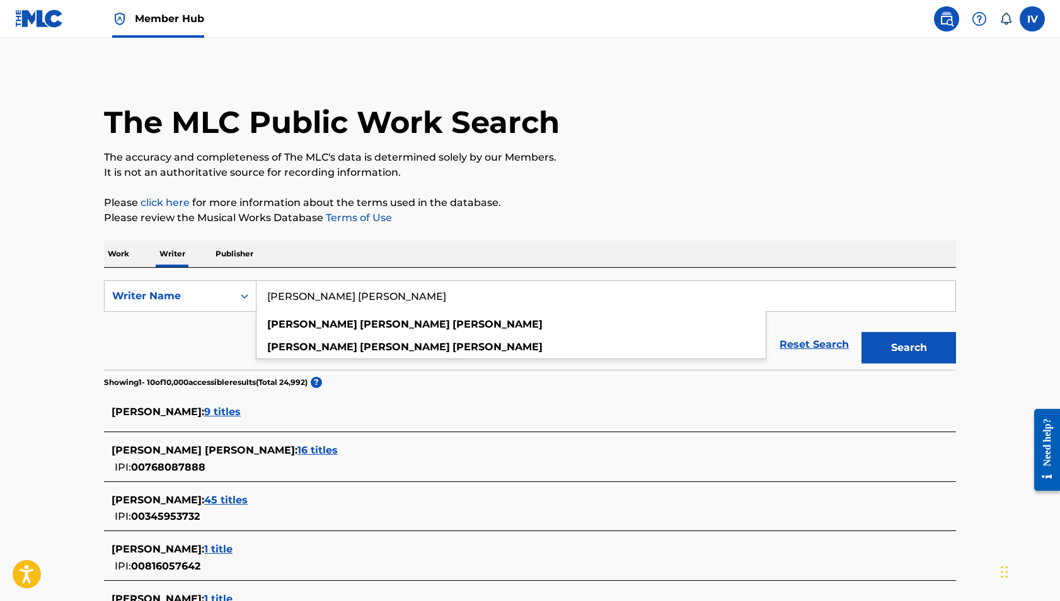
paste input "K"
type input "HERBERT NICK"
click at [861, 332] on button "Search" at bounding box center [908, 348] width 95 height 32
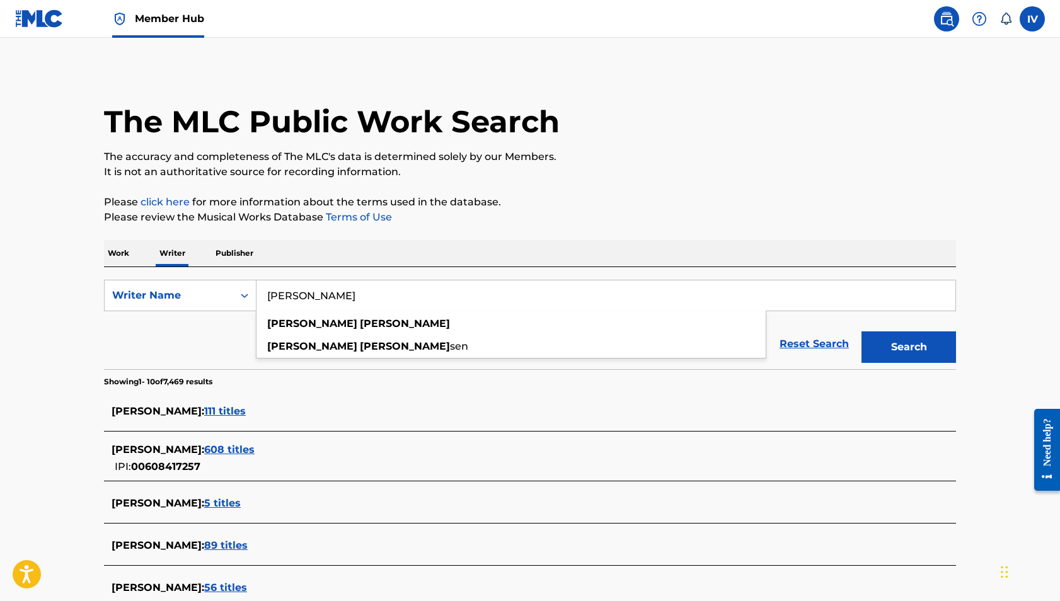
click at [71, 378] on main "The MLC Public Work Search The accuracy and completeness of The MLC's data is d…" at bounding box center [530, 467] width 1060 height 860
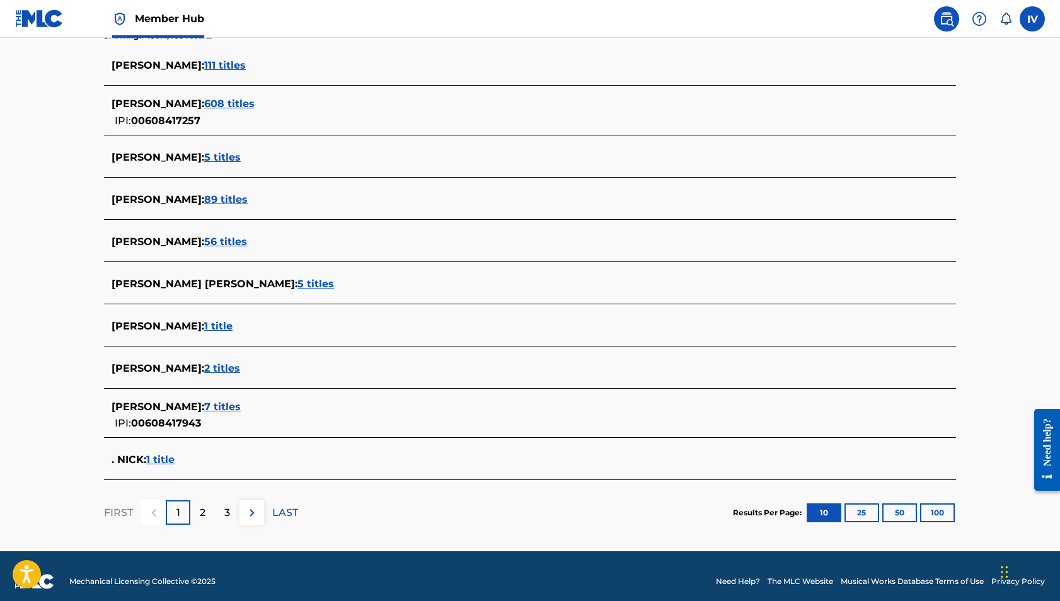
scroll to position [357, 0]
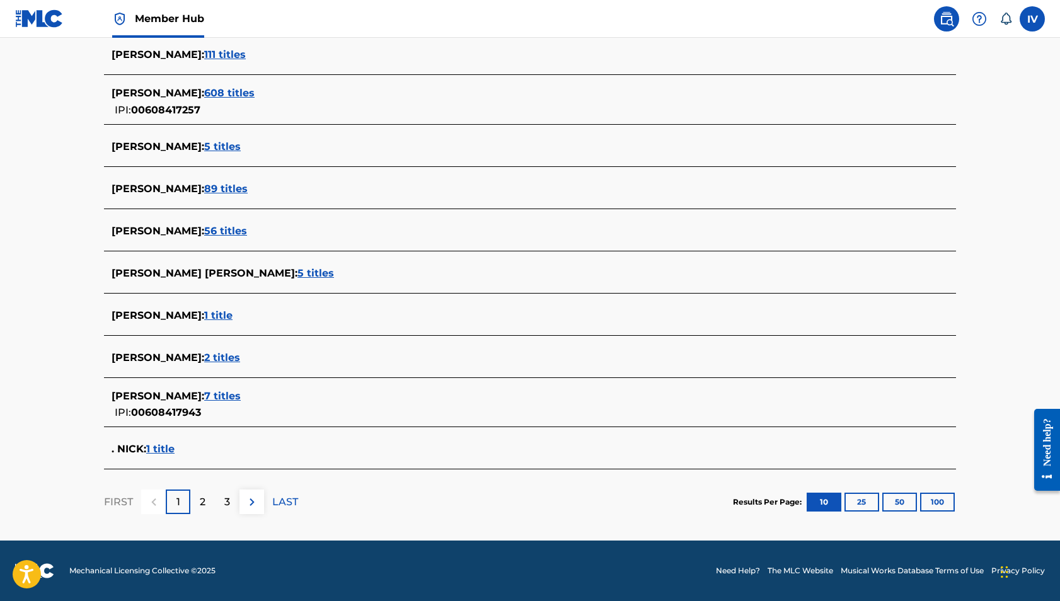
click at [209, 398] on span "7 titles" at bounding box center [222, 396] width 37 height 12
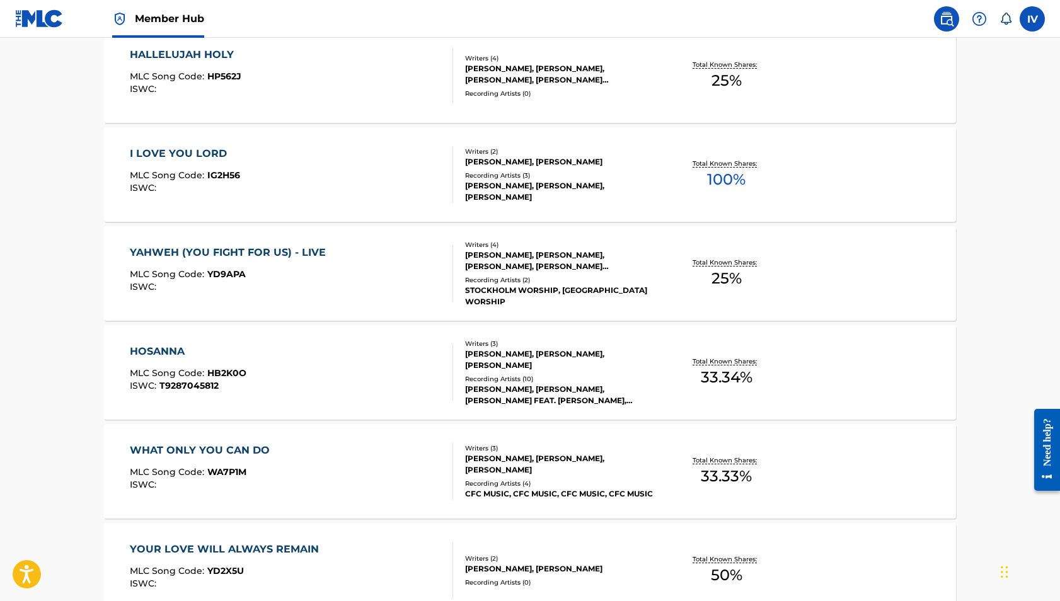
click at [221, 364] on div "HOSANNA MLC Song Code : HB2K0O ISWC : T9287045812" at bounding box center [188, 372] width 117 height 57
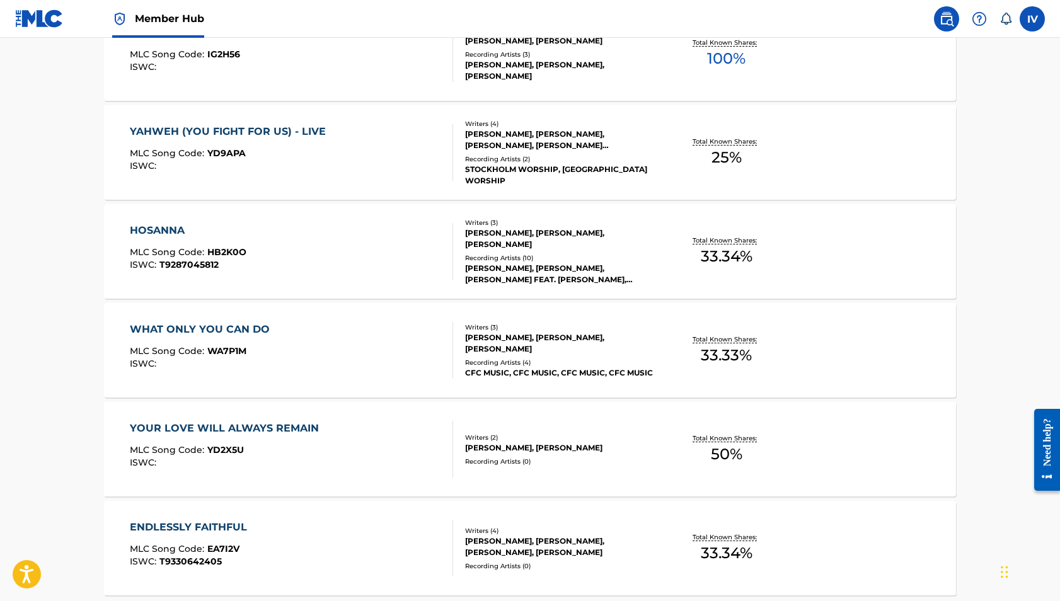
click at [262, 342] on div "WHAT ONLY YOU CAN DO MLC Song Code : WA7P1M ISWC :" at bounding box center [203, 350] width 146 height 57
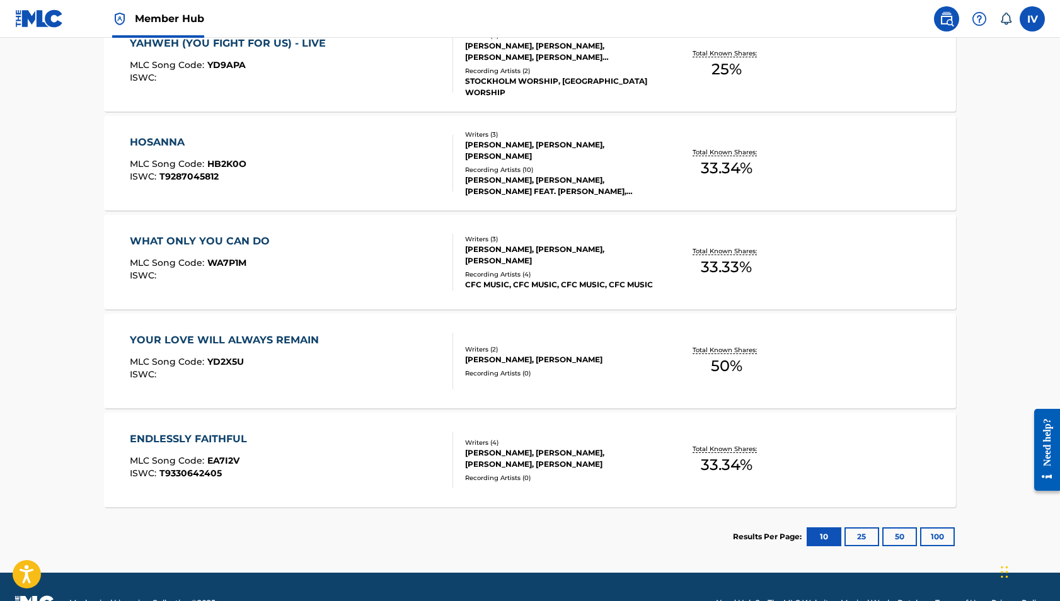
scroll to position [639, 0]
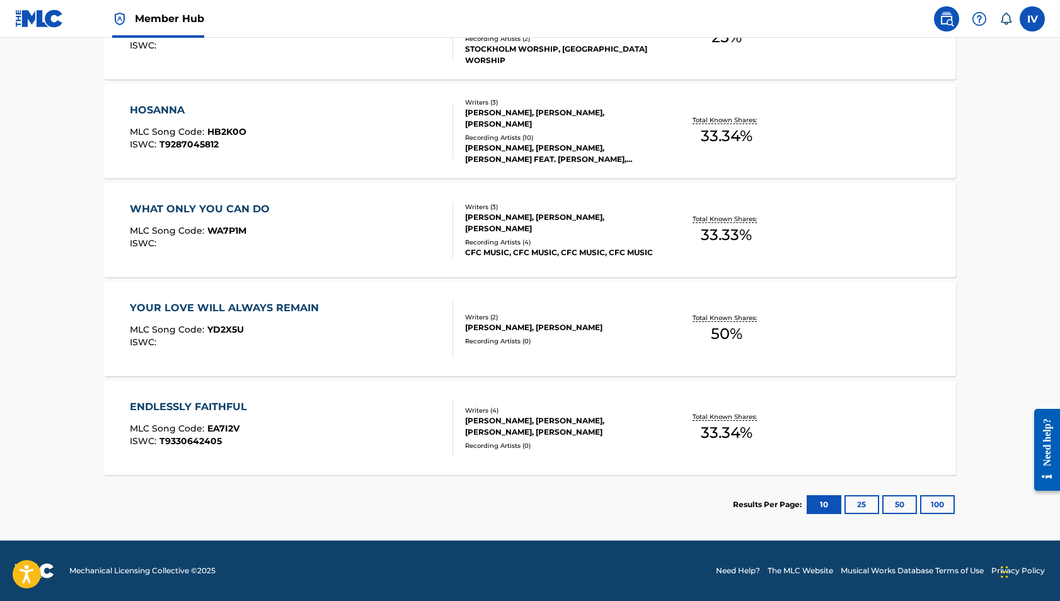
click at [263, 417] on div "ENDLESSLY FAITHFUL MLC Song Code : EA7I2V ISWC : T9330642405" at bounding box center [292, 427] width 324 height 57
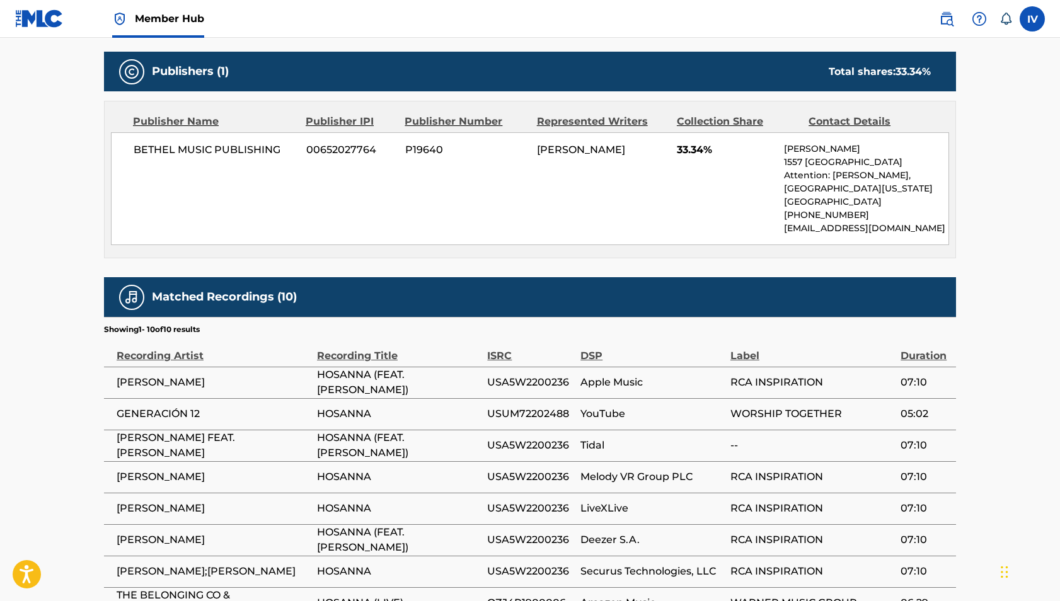
scroll to position [630, 0]
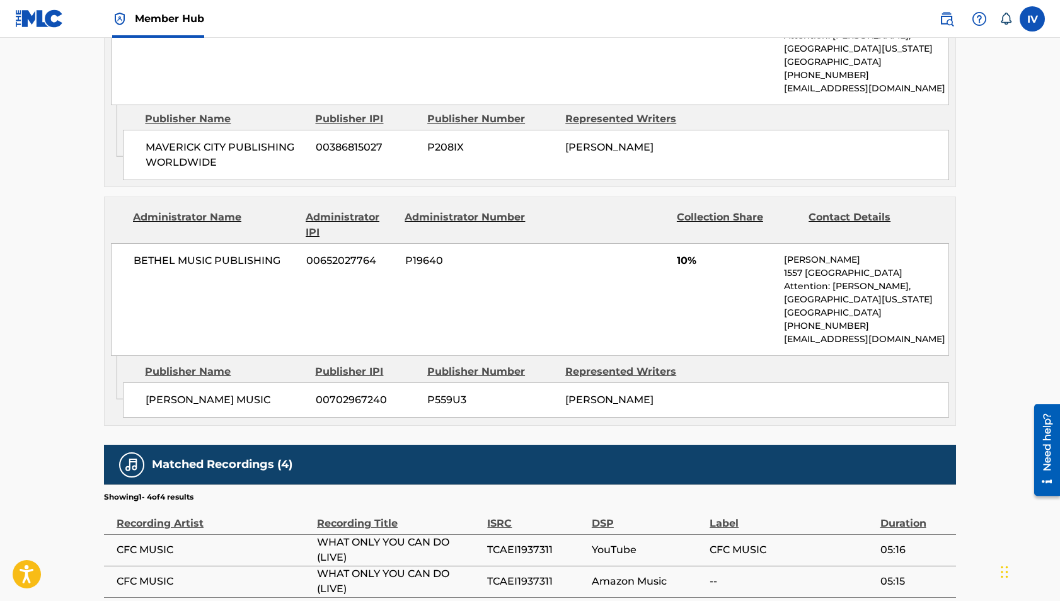
scroll to position [891, 0]
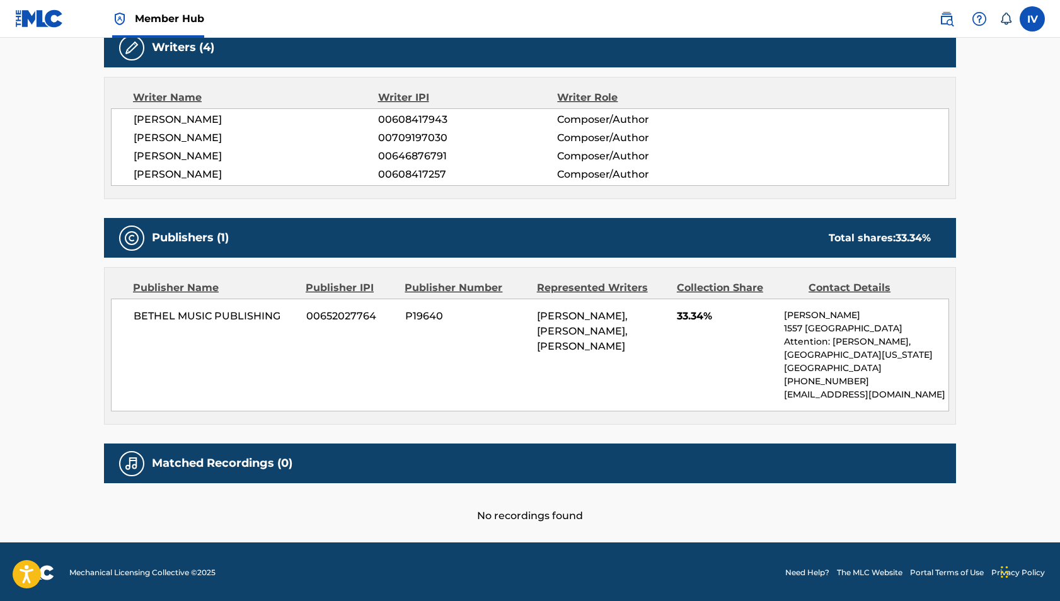
scroll to position [416, 0]
